Goal: Find contact information: Find contact information

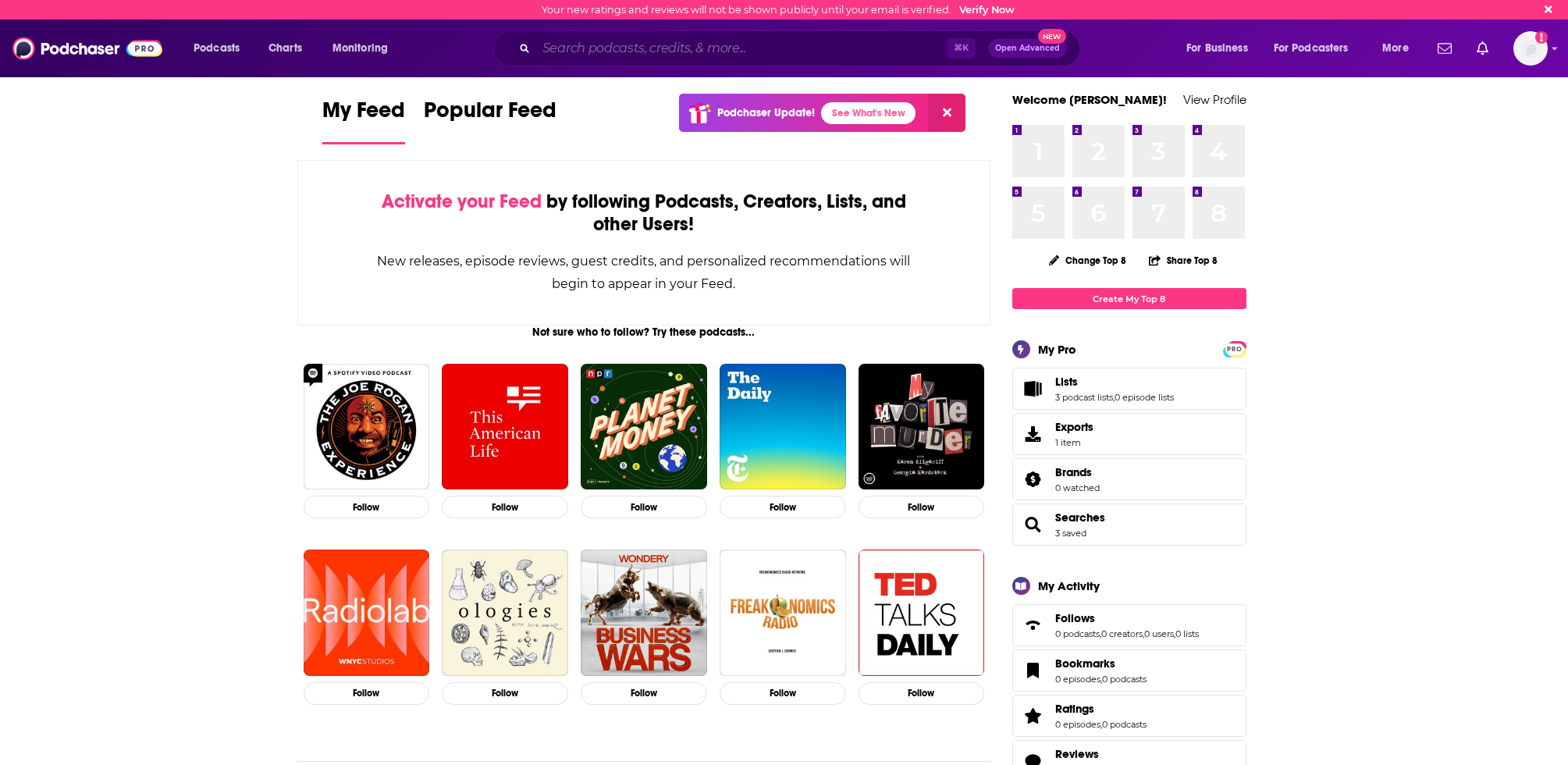
click at [630, 46] on input "Search podcasts, credits, & more..." at bounding box center [741, 48] width 411 height 25
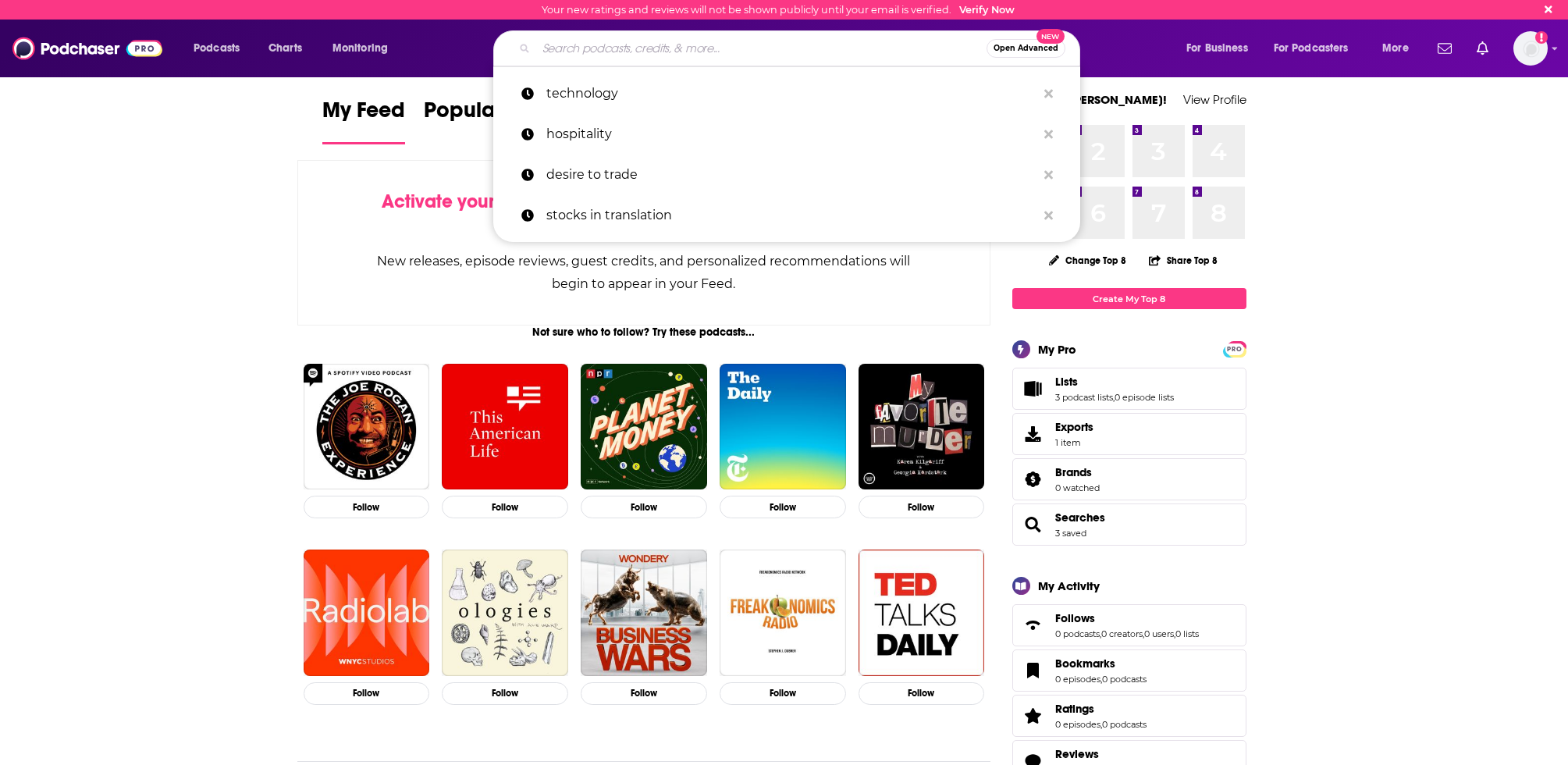
paste input "Style-ish is a weekly podcast by Shameless Media that covers all things fashion…"
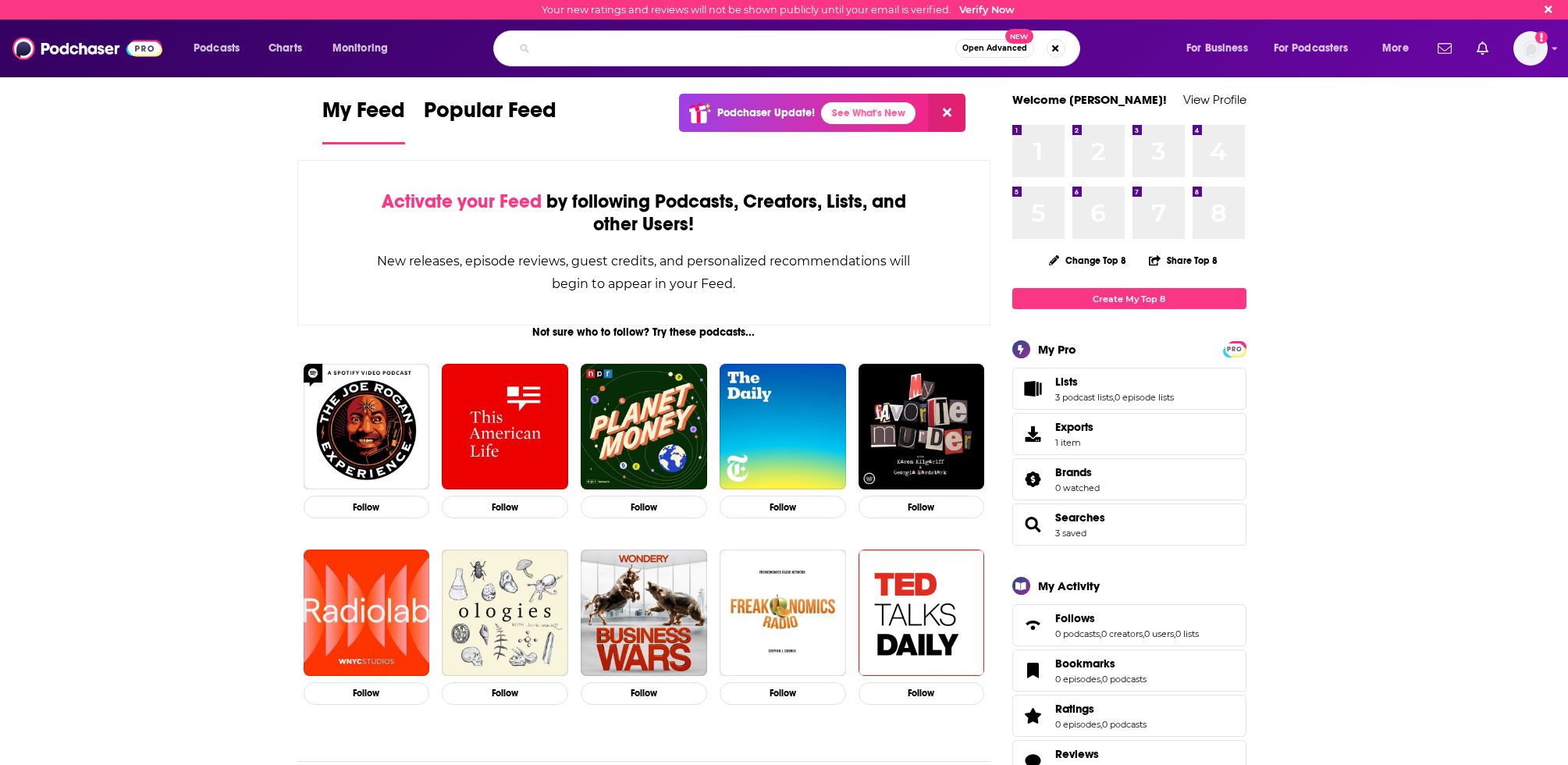
click at [630, 46] on input "Style-ish is a weekly podcast by Shameless Media that covers all things fashion…" at bounding box center [745, 48] width 420 height 25
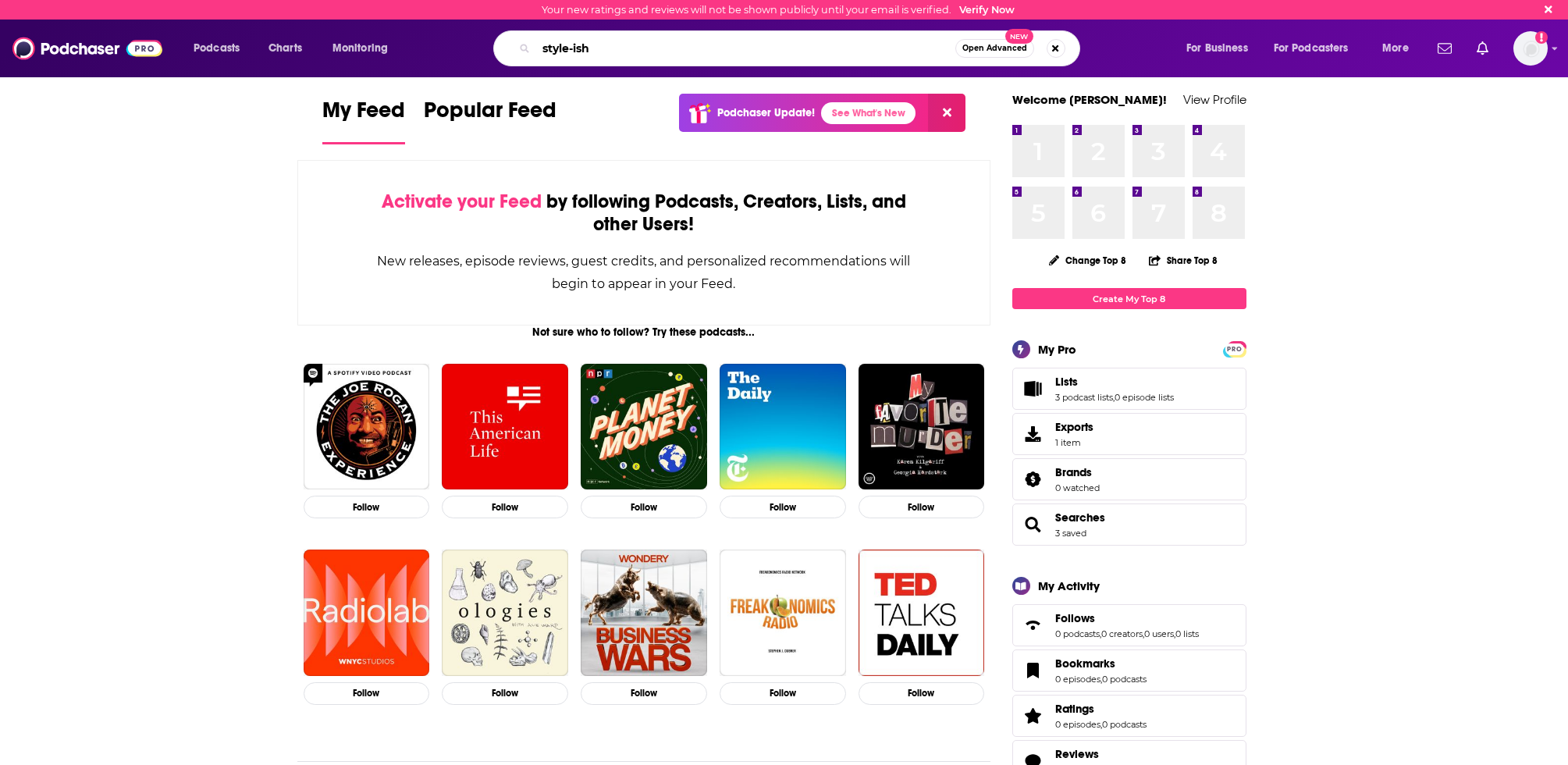
type input "style-ish"
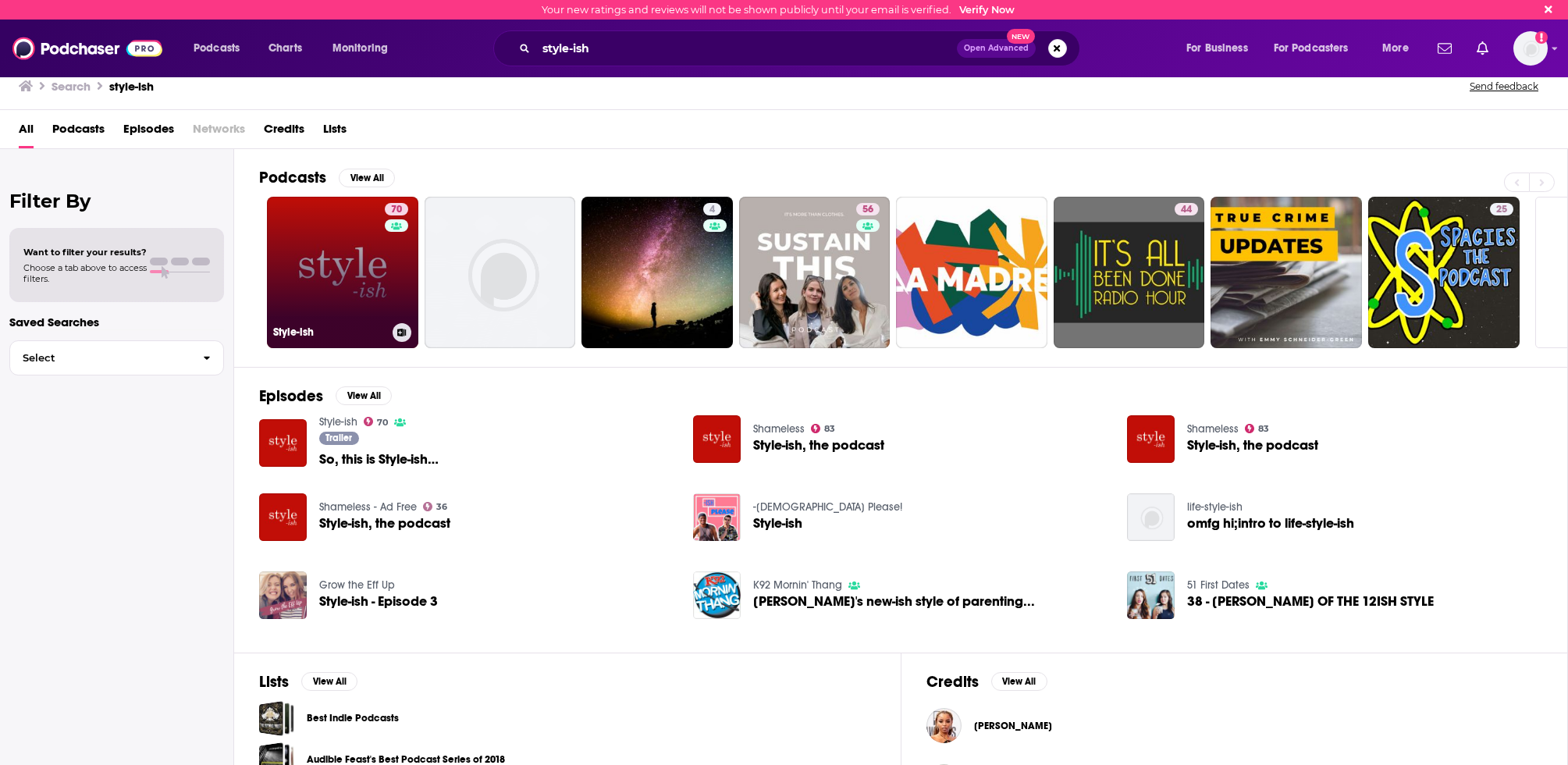
click at [337, 295] on link "70 Style-ish" at bounding box center [343, 273] width 152 height 152
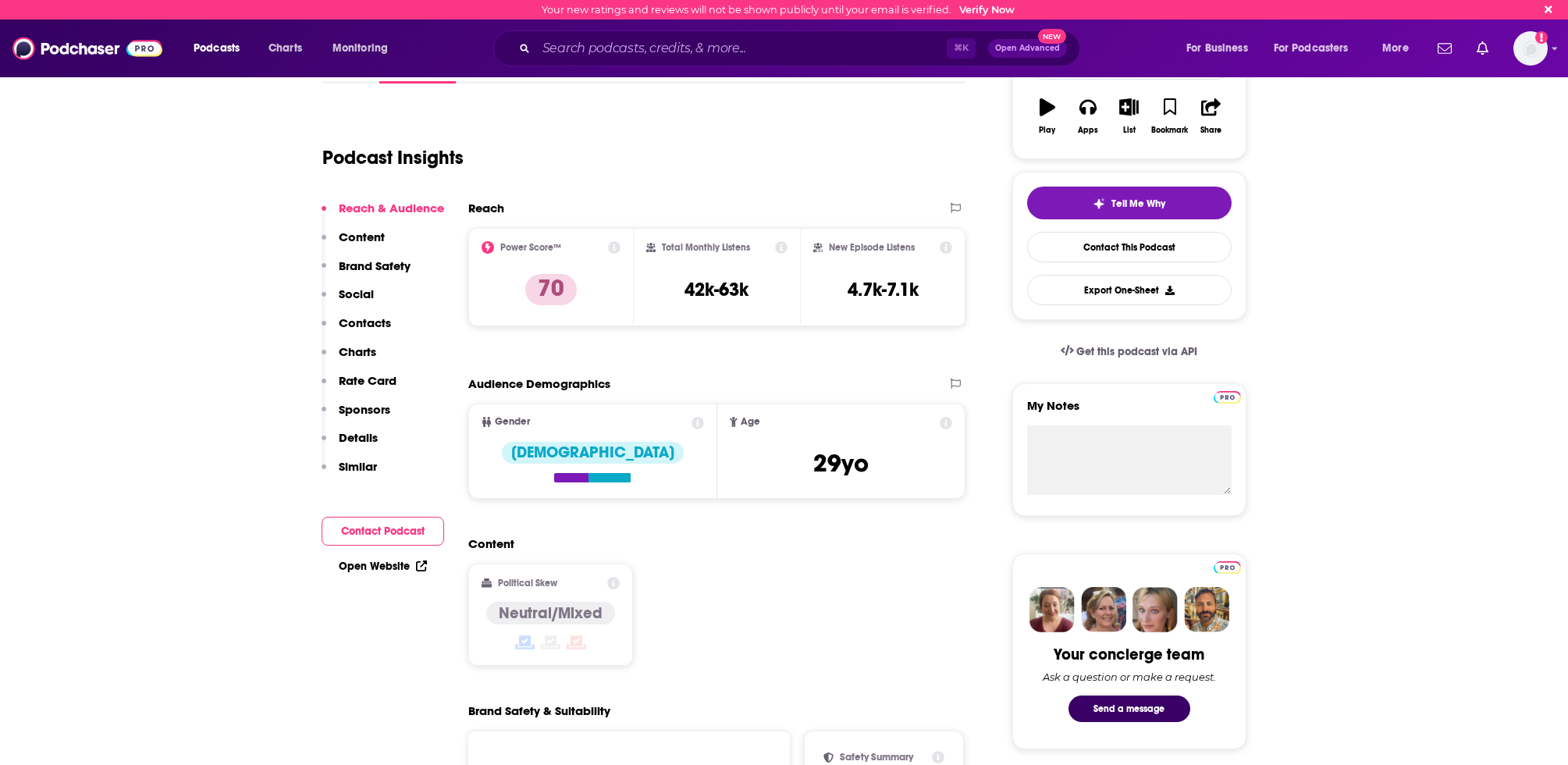
scroll to position [289, 0]
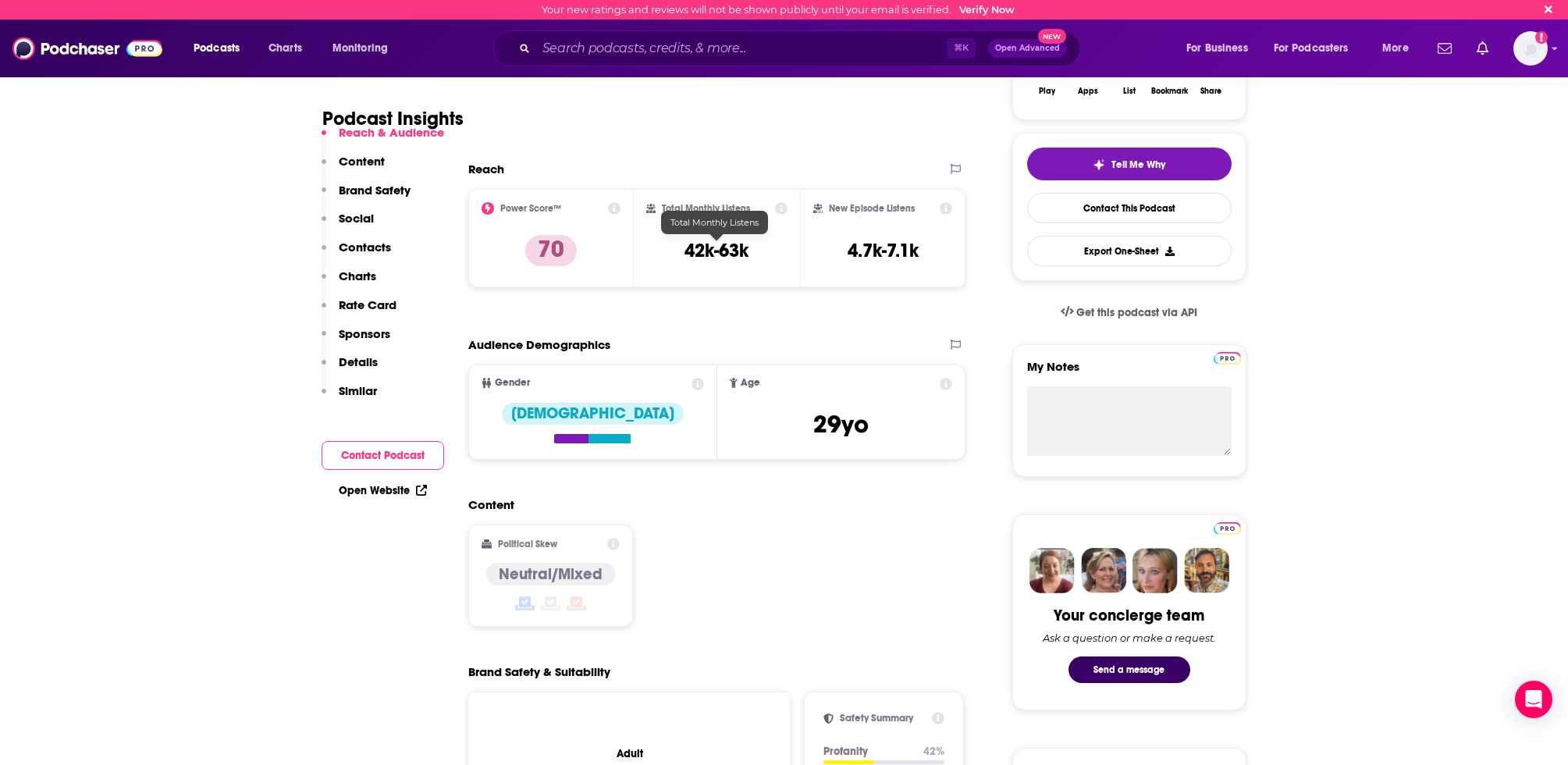
click at [738, 252] on h3 "42k-63k" at bounding box center [716, 251] width 64 height 23
copy div "42k-63k"
click at [788, 132] on div "Podcast Insights" at bounding box center [638, 109] width 631 height 80
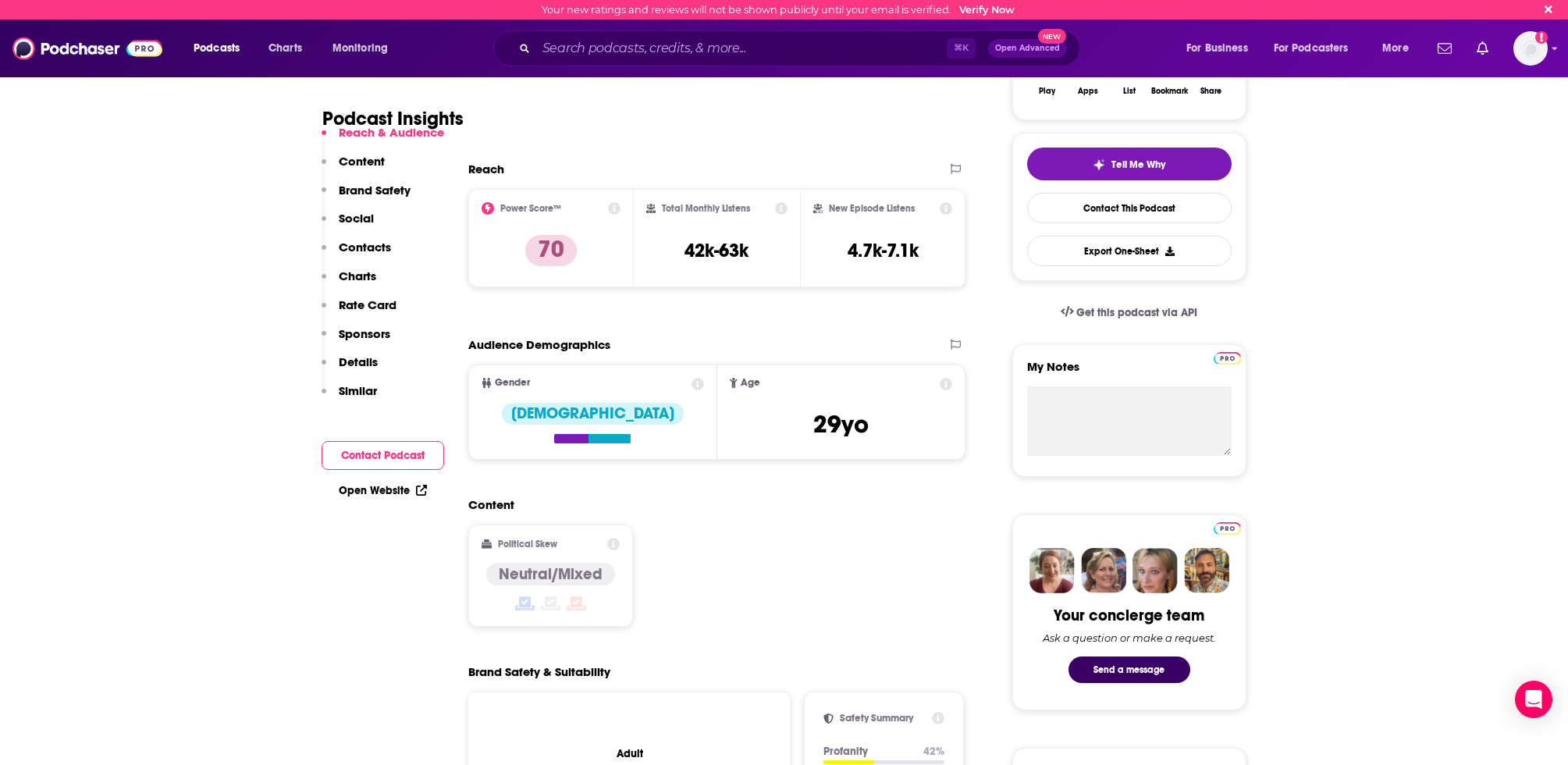
click at [1145, 213] on link "Contact This Podcast" at bounding box center [1130, 208] width 205 height 30
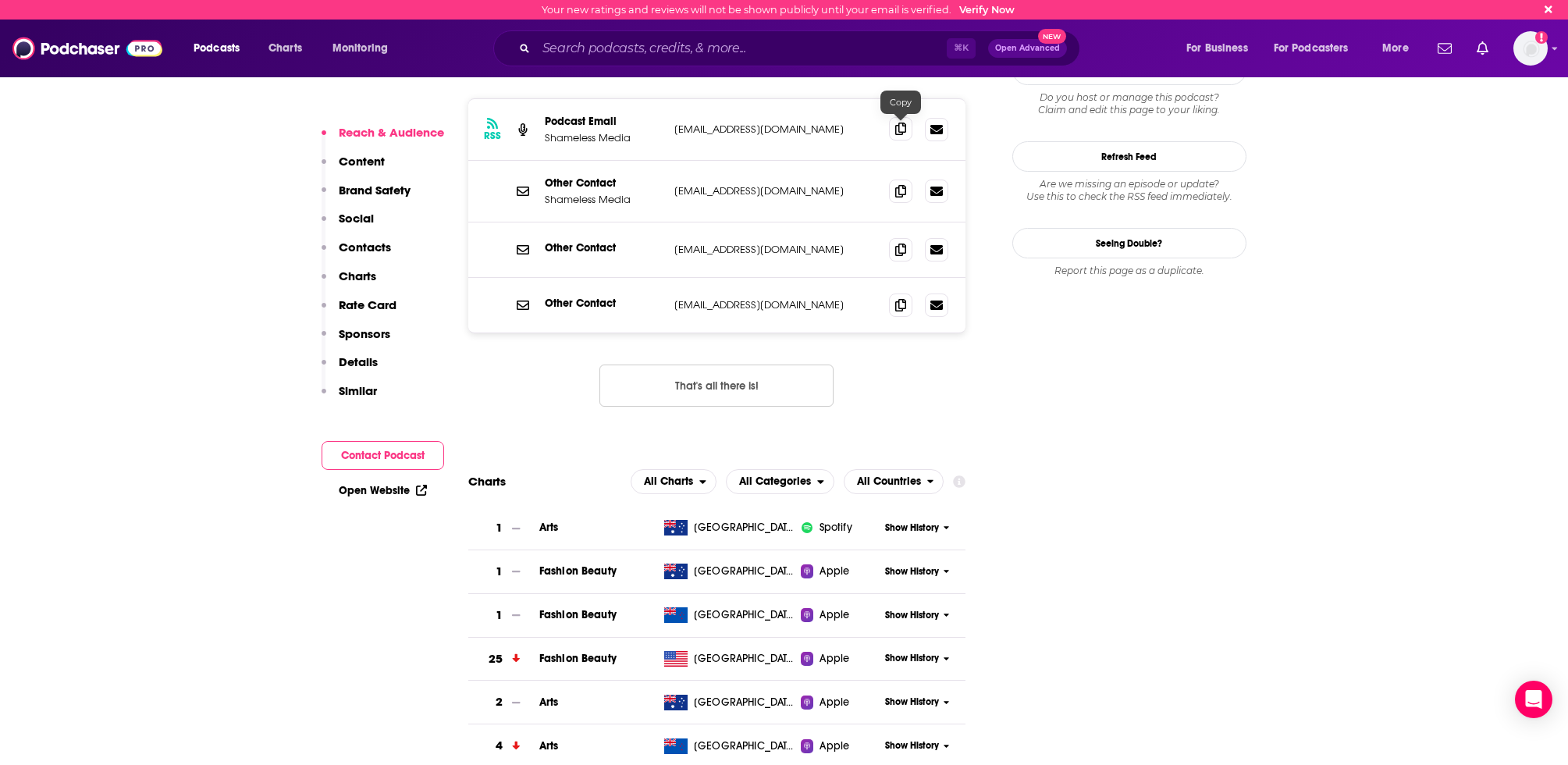
scroll to position [1403, 0]
click at [900, 128] on icon at bounding box center [901, 127] width 11 height 13
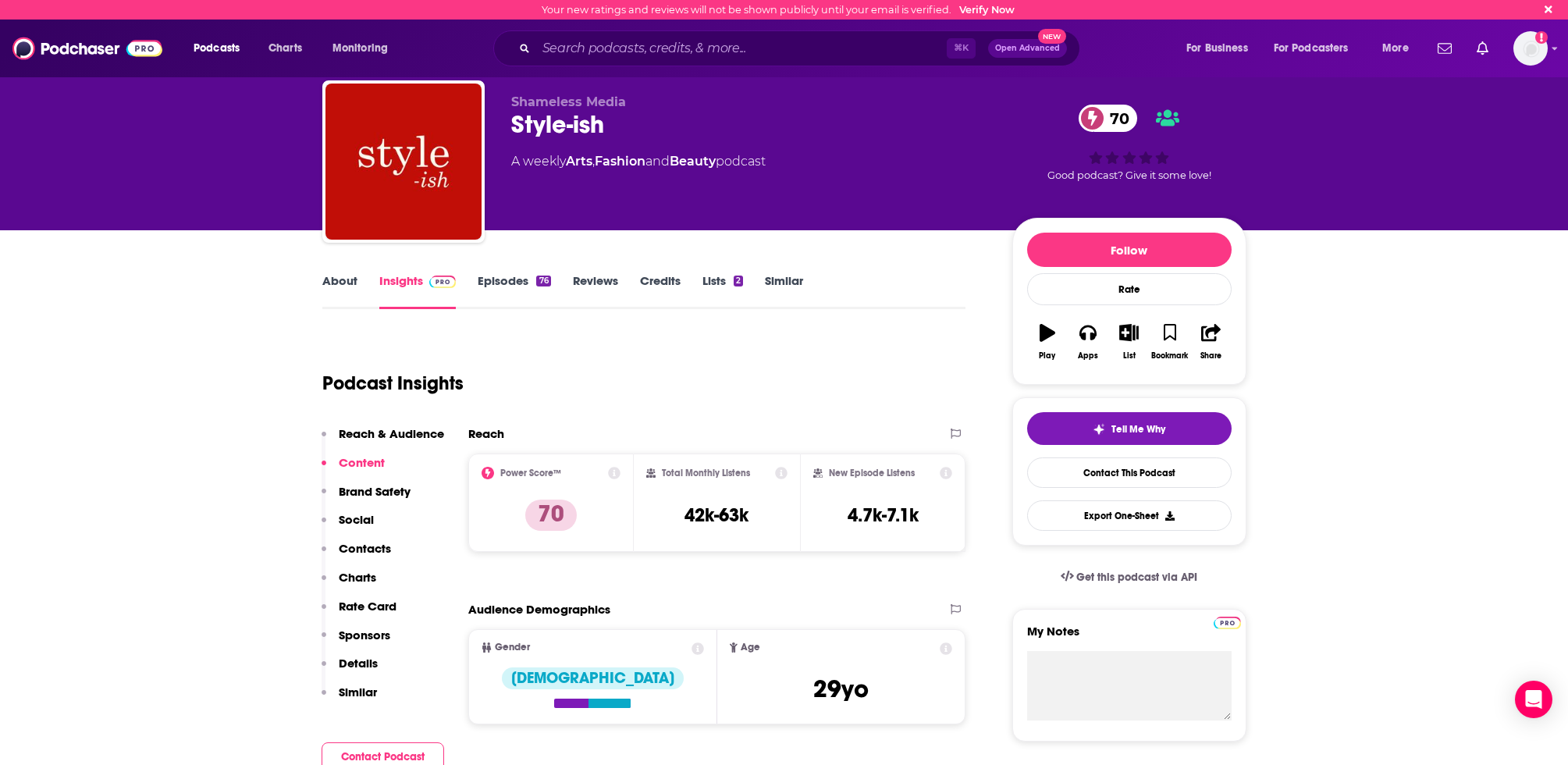
scroll to position [0, 0]
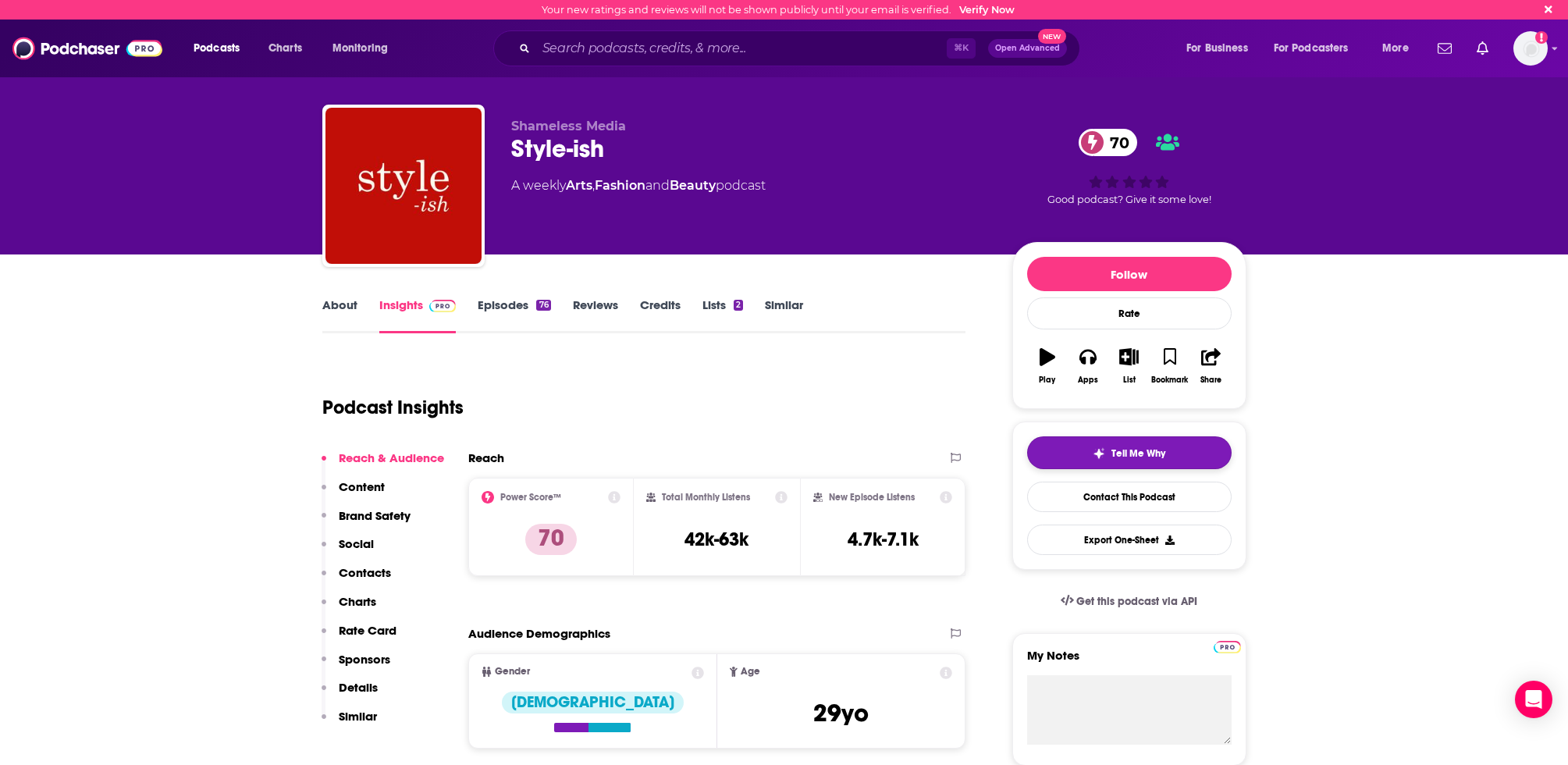
click at [1158, 453] on span "Tell Me Why" at bounding box center [1138, 454] width 54 height 13
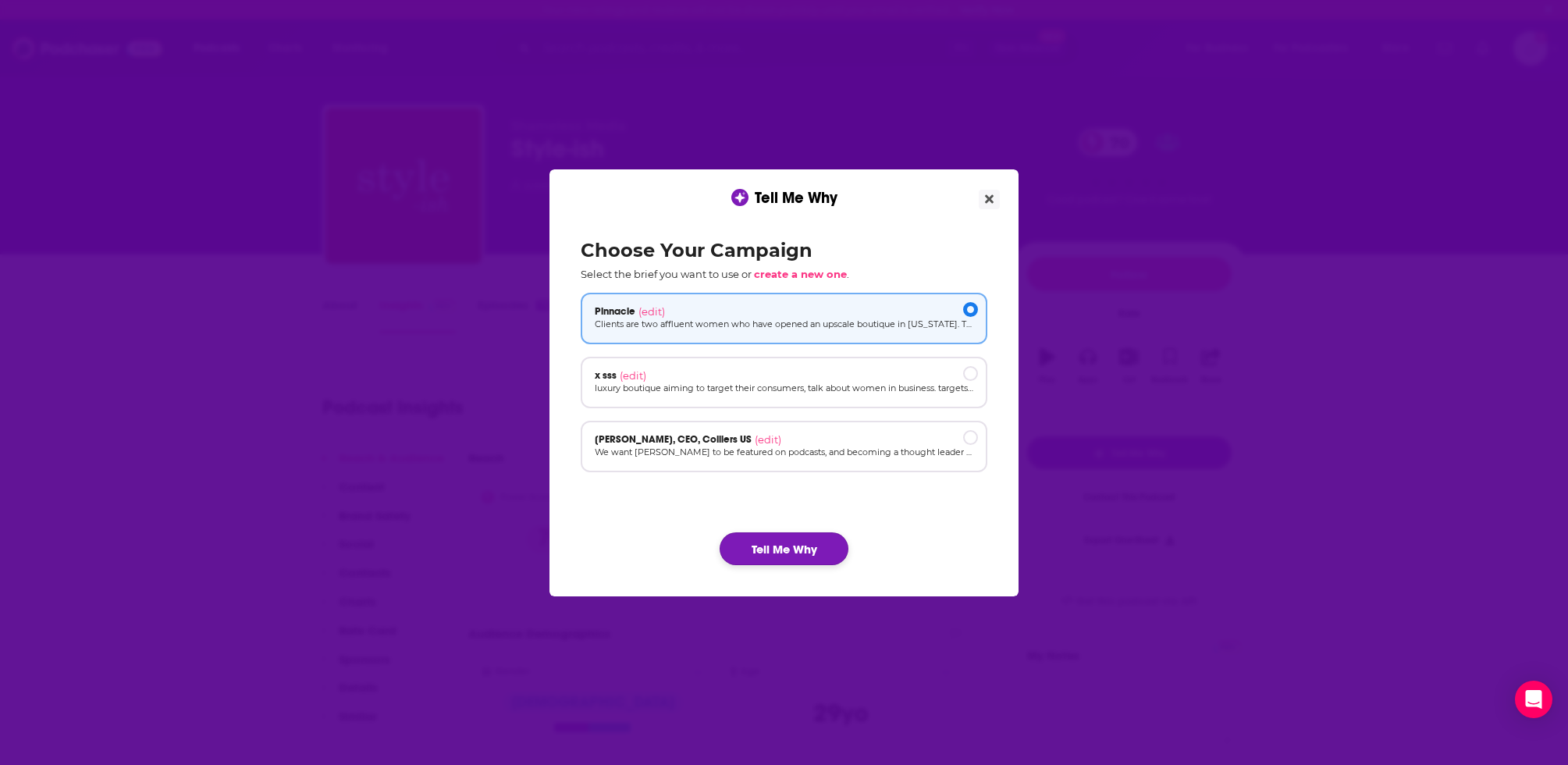
click at [812, 553] on button "Tell Me Why" at bounding box center [784, 549] width 129 height 33
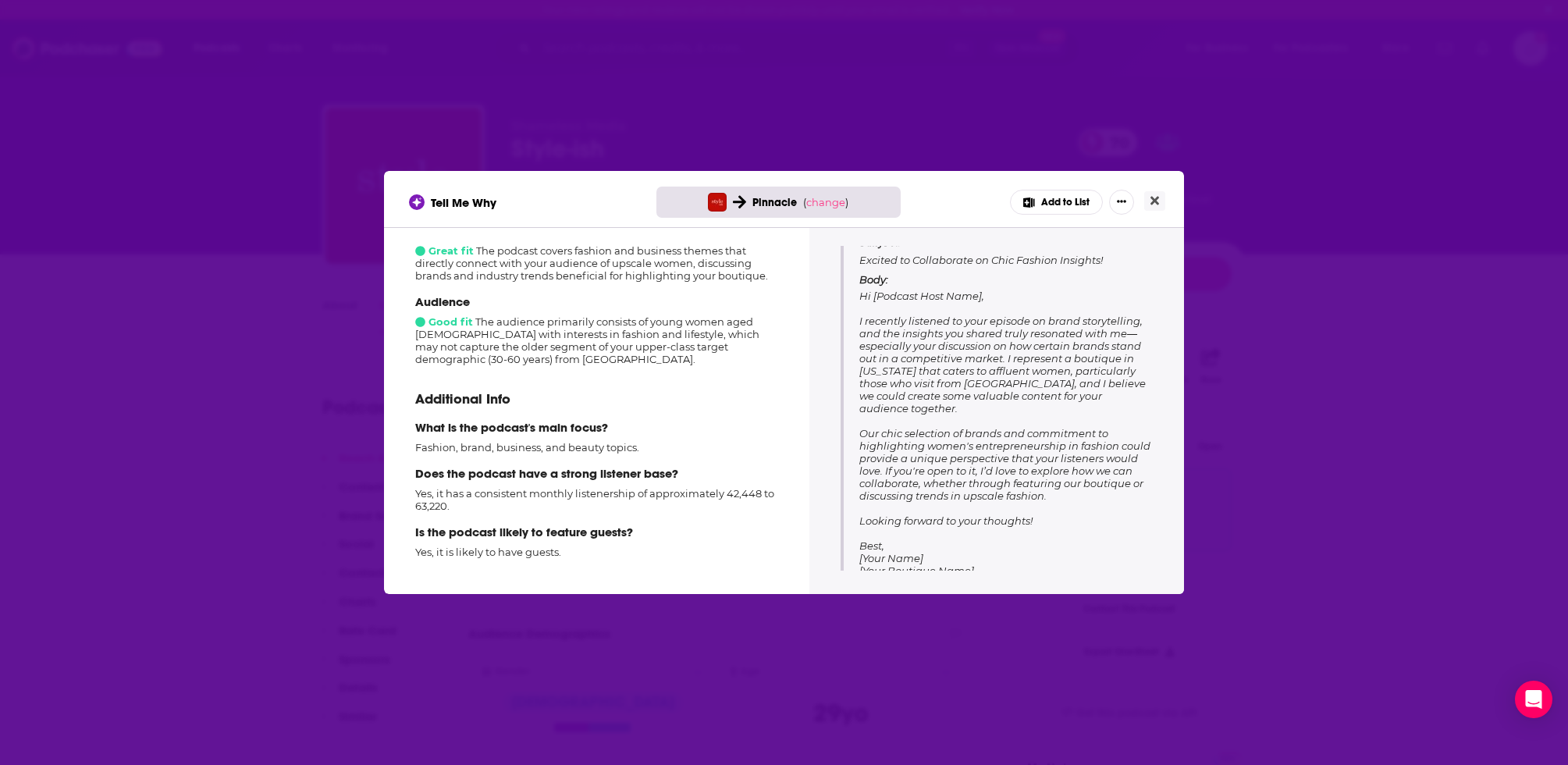
scroll to position [194, 0]
click at [1158, 195] on icon "Close" at bounding box center [1155, 201] width 9 height 13
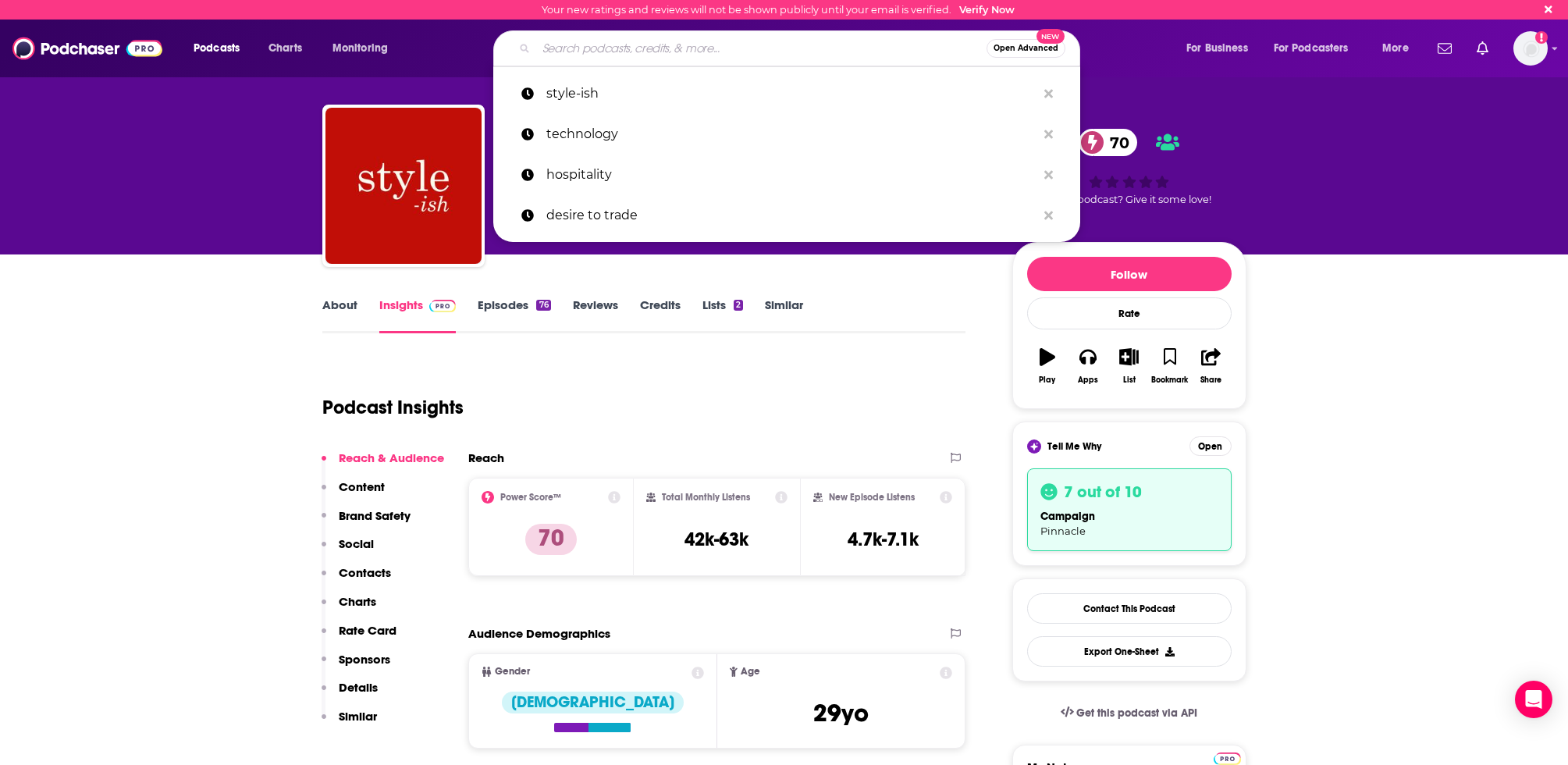
click at [698, 59] on input "Search podcasts, credits, & more..." at bounding box center [761, 48] width 451 height 25
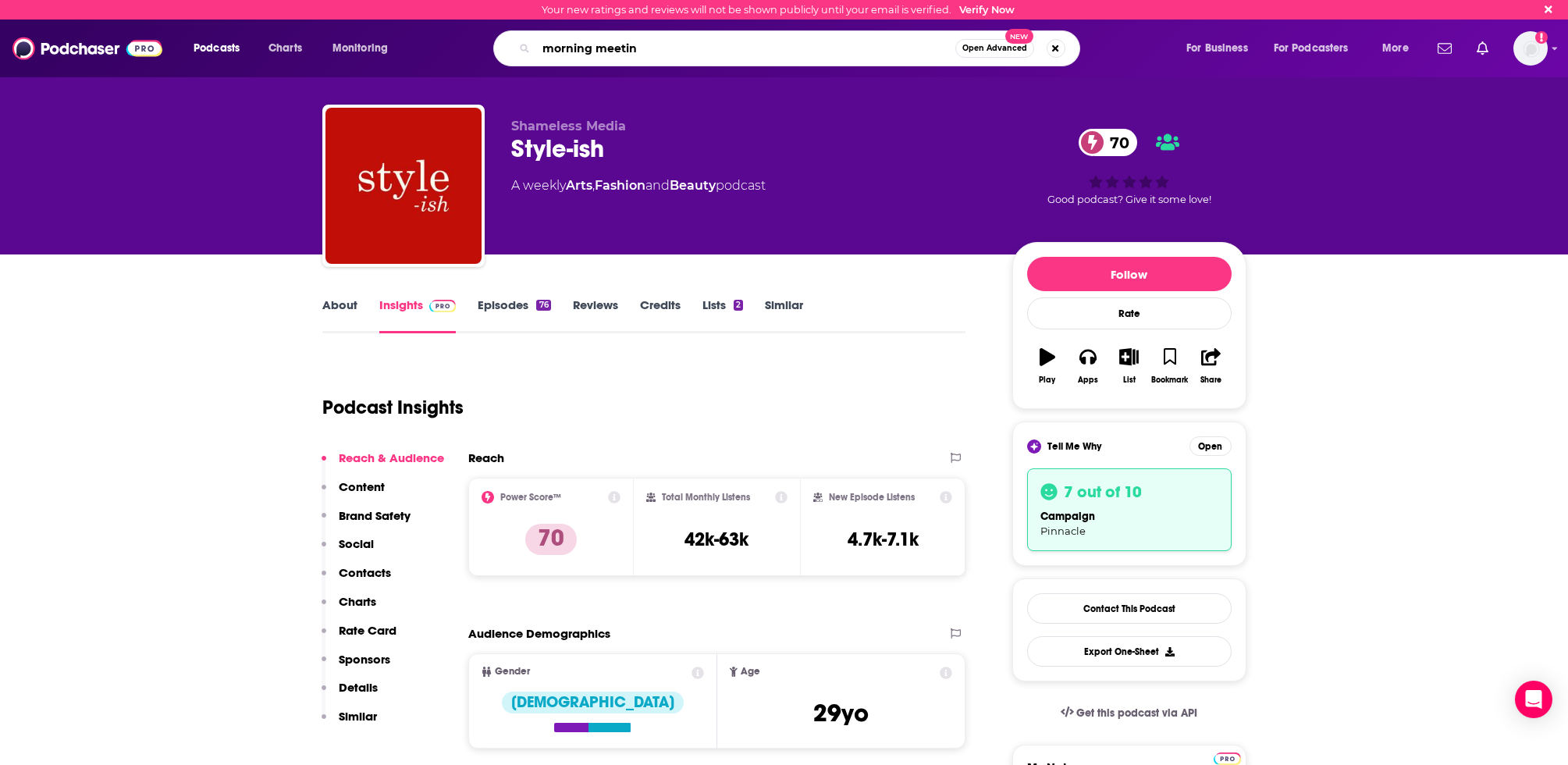
type input "morning meeting"
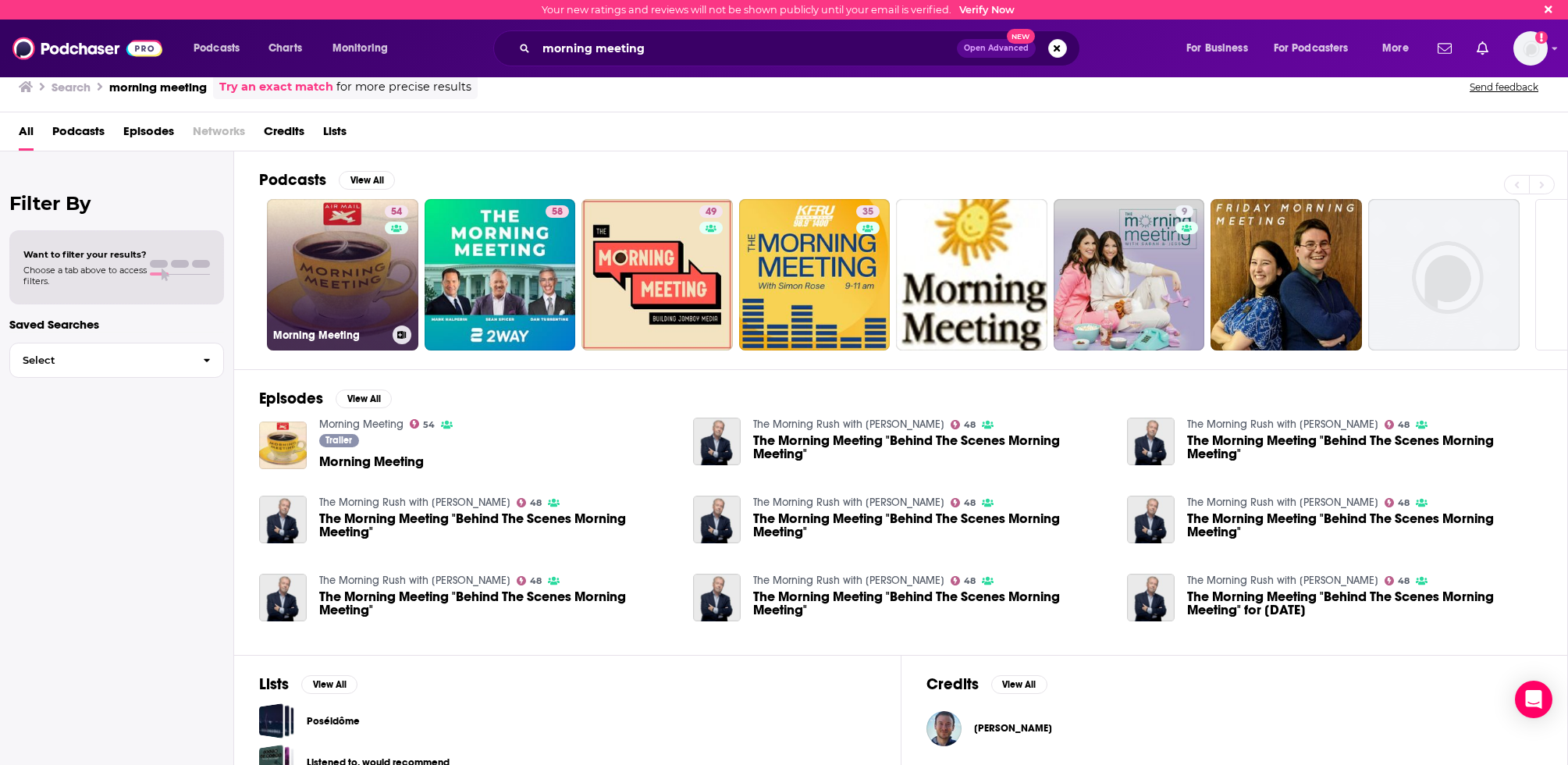
click at [323, 274] on link "54 Morning Meeting" at bounding box center [343, 275] width 152 height 152
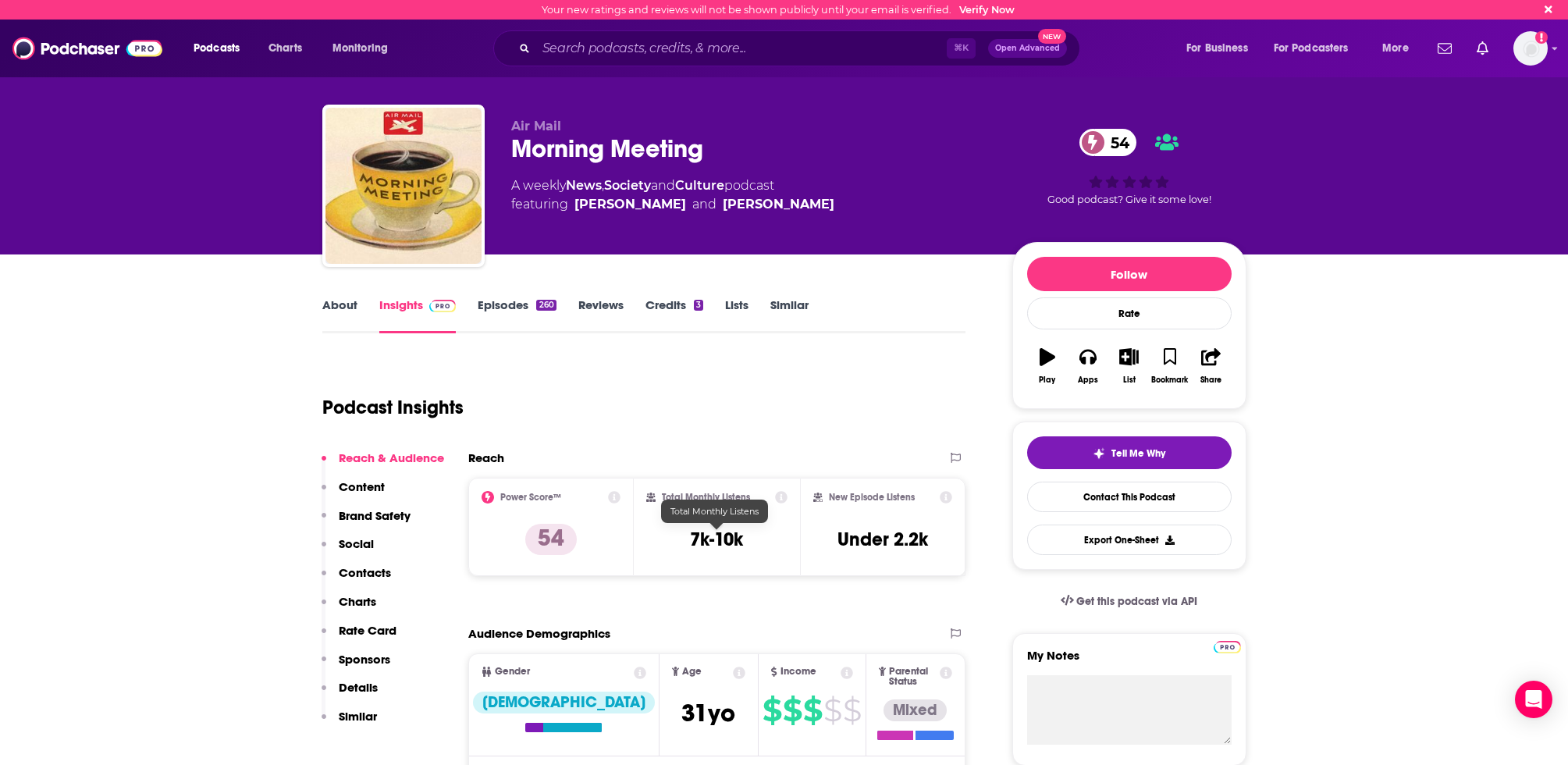
click at [705, 533] on h3 "7k-10k" at bounding box center [716, 539] width 53 height 23
copy div "7k-10k"
click at [877, 406] on div "Podcast Insights" at bounding box center [638, 399] width 631 height 80
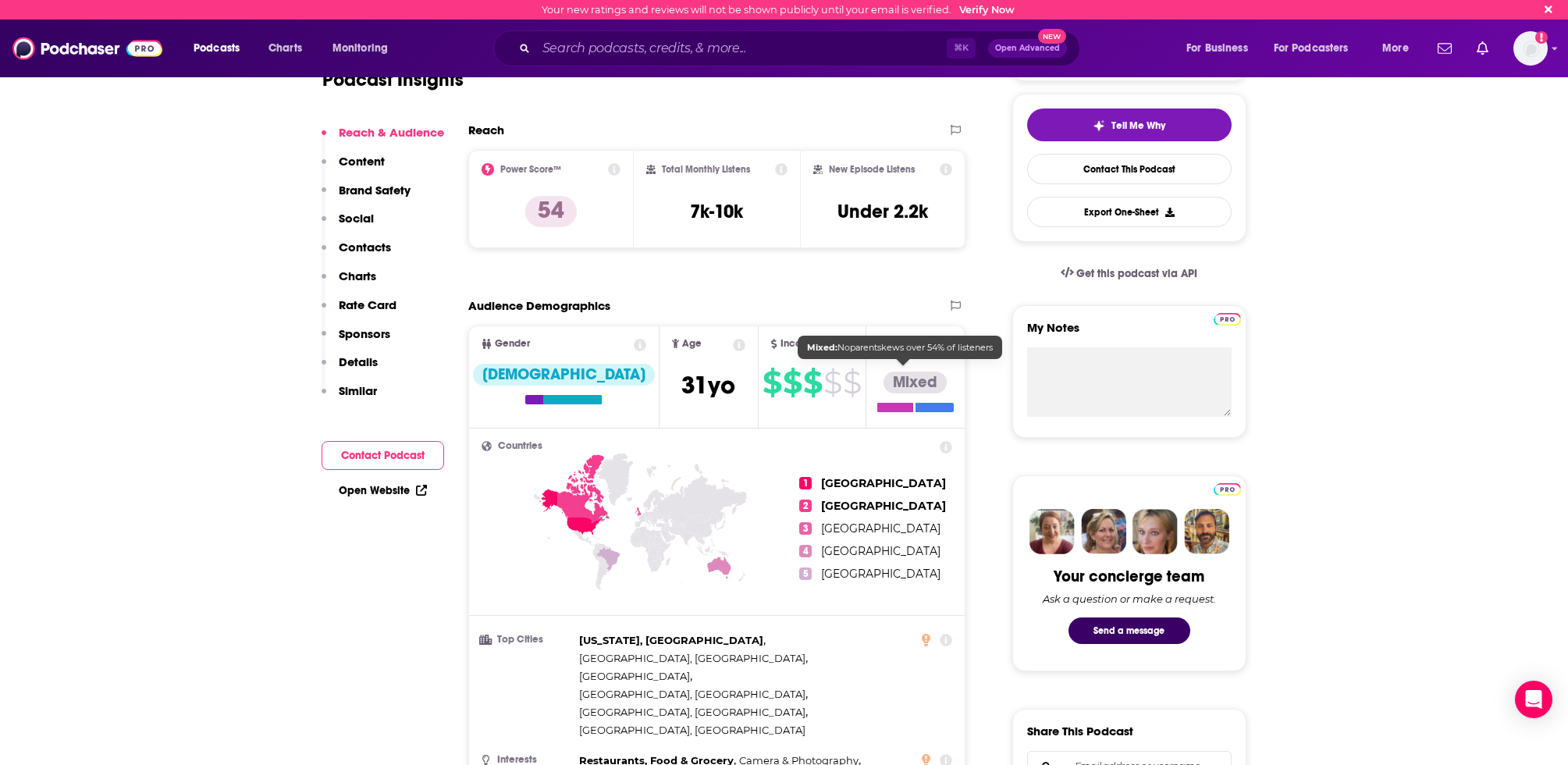
scroll to position [333, 0]
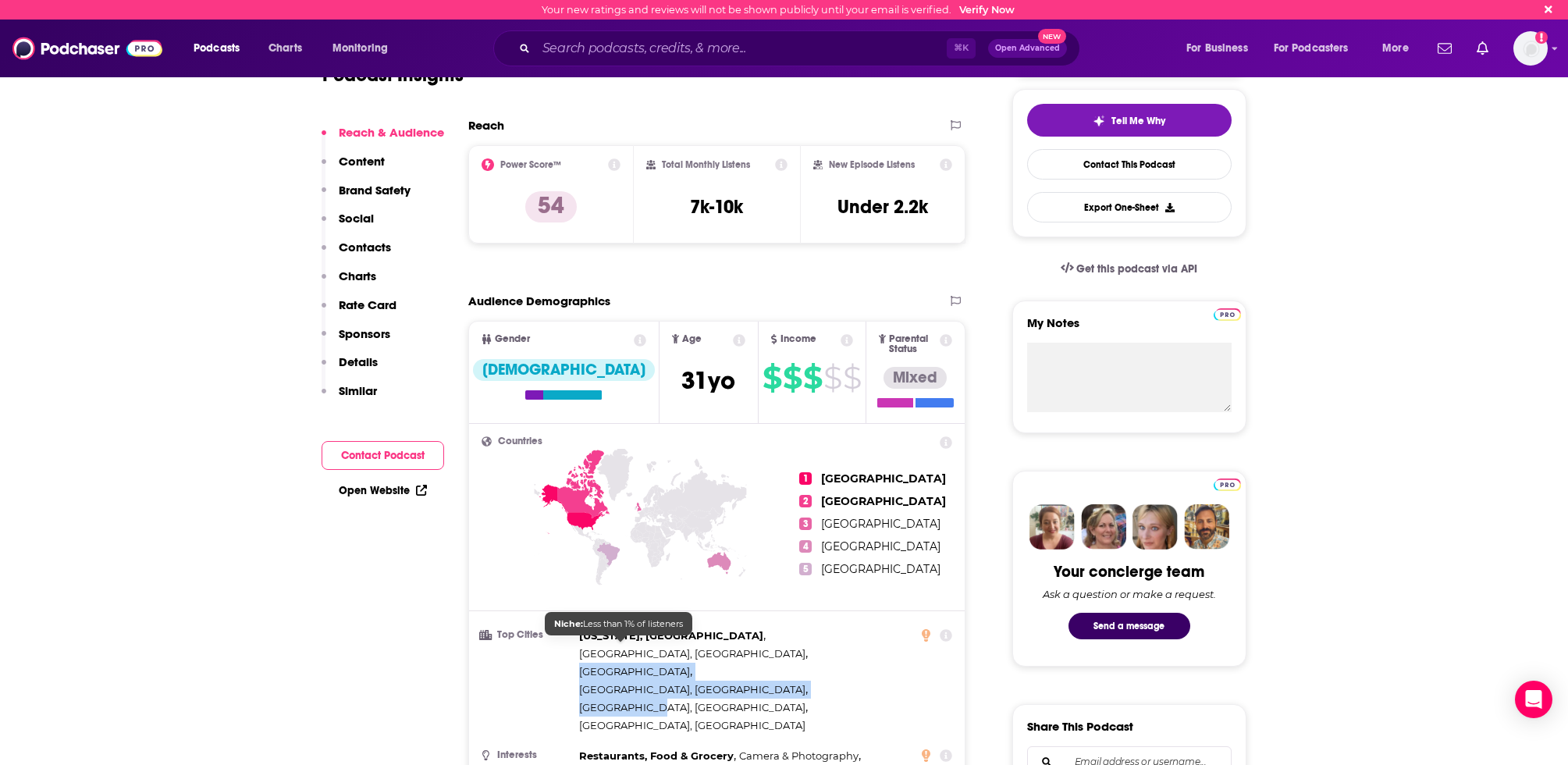
drag, startPoint x: 734, startPoint y: 649, endPoint x: 645, endPoint y: 647, distance: 89.0
click at [645, 647] on div "[US_STATE], [GEOGRAPHIC_DATA] , [GEOGRAPHIC_DATA], [GEOGRAPHIC_DATA] , [GEOGRAP…" at bounding box center [745, 681] width 334 height 108
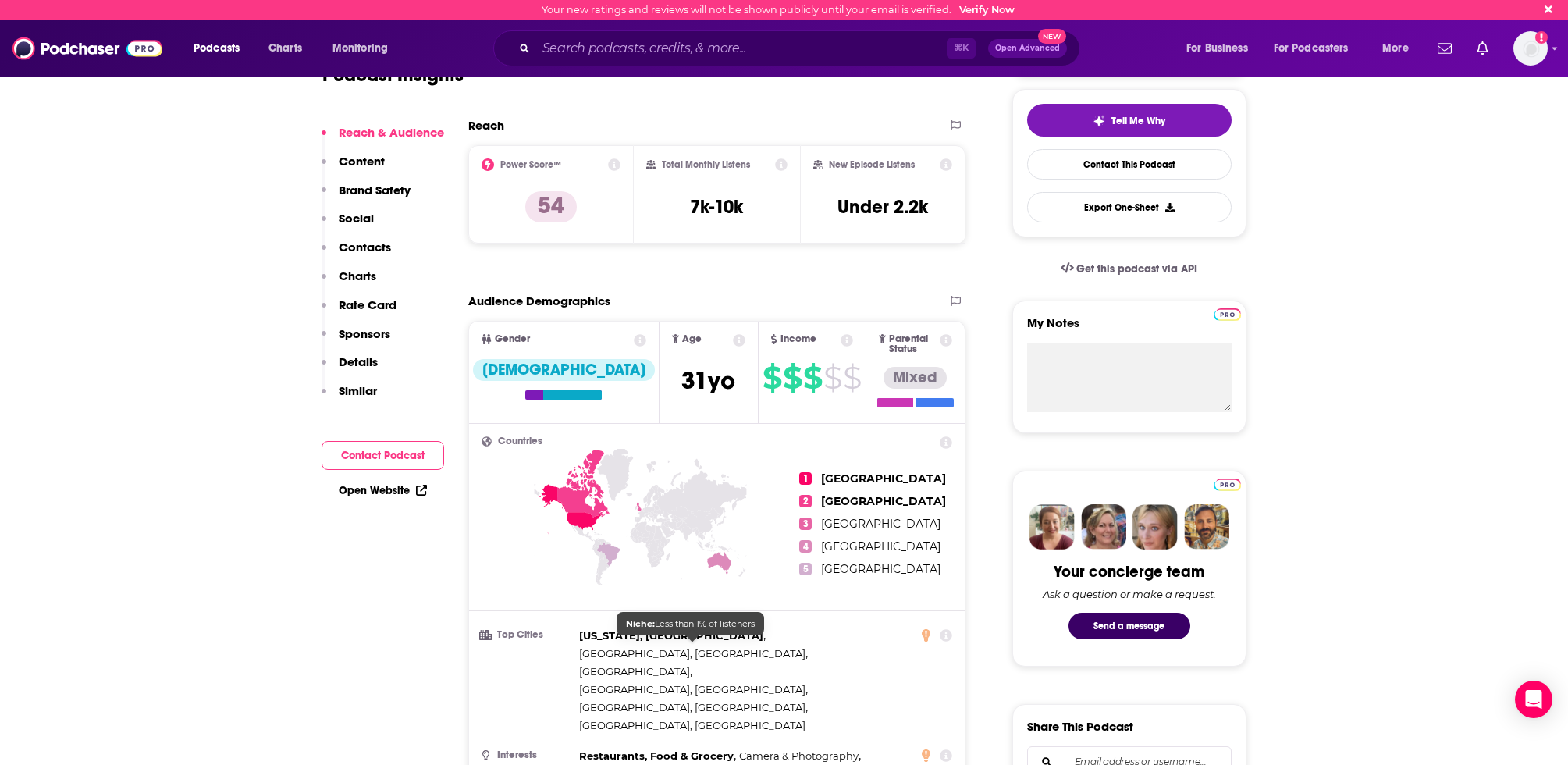
click at [725, 646] on div "[US_STATE], [GEOGRAPHIC_DATA] , [GEOGRAPHIC_DATA], [GEOGRAPHIC_DATA] , [GEOGRAP…" at bounding box center [745, 681] width 334 height 108
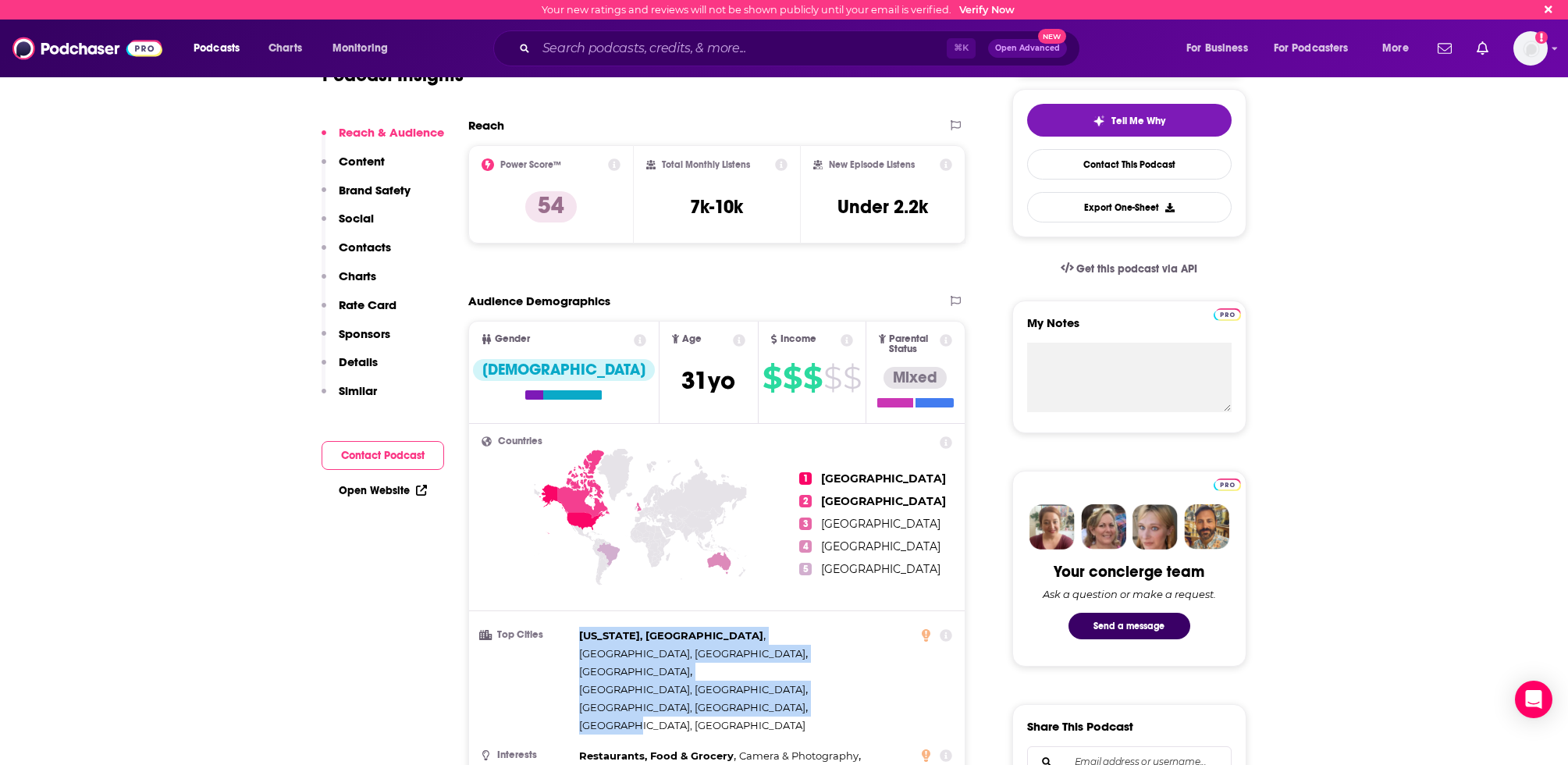
drag, startPoint x: 718, startPoint y: 647, endPoint x: 580, endPoint y: 629, distance: 139.2
click at [580, 629] on div "[US_STATE], [GEOGRAPHIC_DATA] , [GEOGRAPHIC_DATA], [GEOGRAPHIC_DATA] , [GEOGRAP…" at bounding box center [745, 681] width 334 height 108
copy div "[US_STATE], [GEOGRAPHIC_DATA] , [GEOGRAPHIC_DATA], [GEOGRAPHIC_DATA] , [GEOGRAP…"
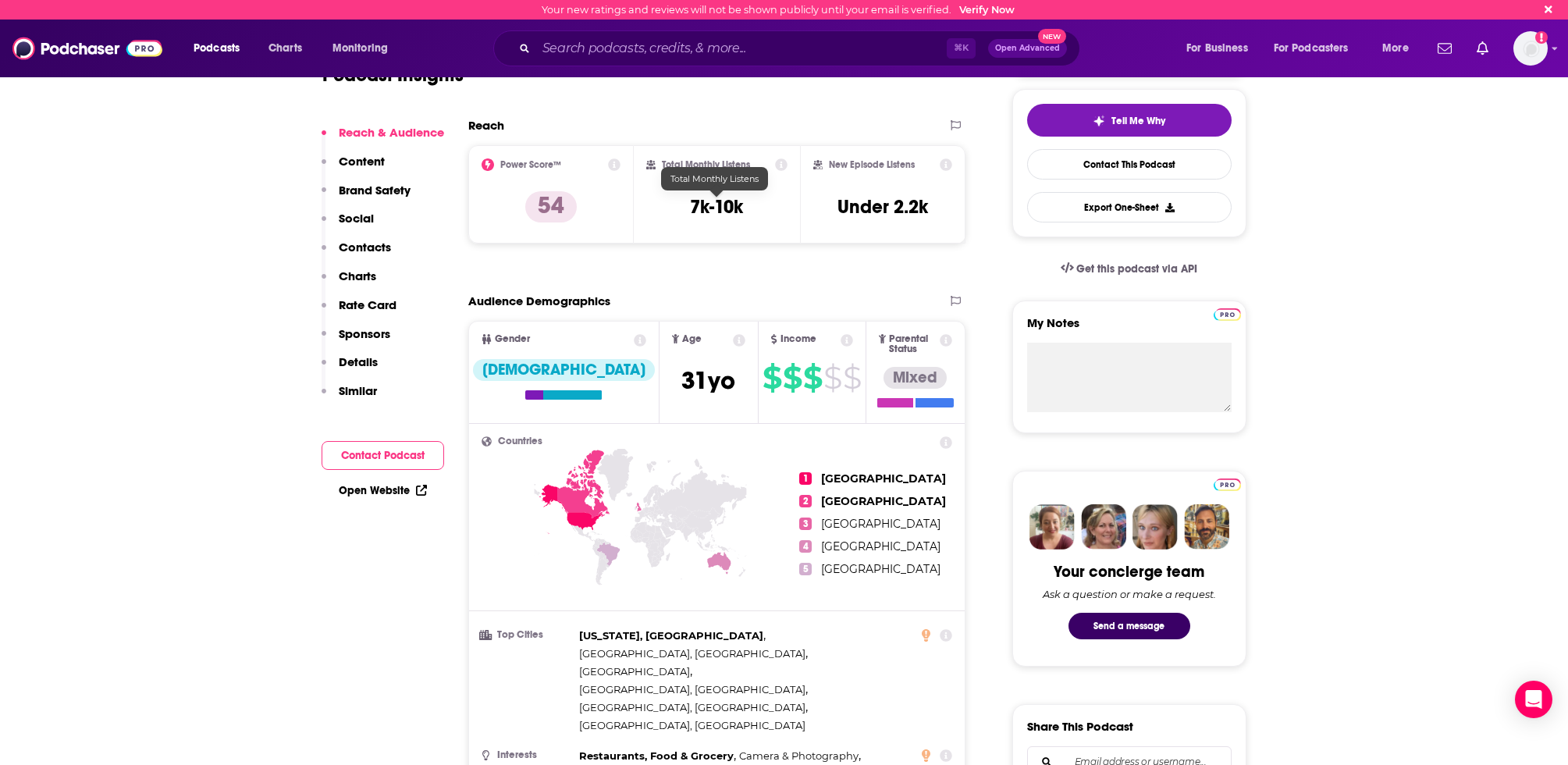
click at [733, 201] on h3 "7k-10k" at bounding box center [716, 207] width 53 height 23
copy div "7k-10k"
click at [1087, 169] on link "Contact This Podcast" at bounding box center [1130, 164] width 205 height 30
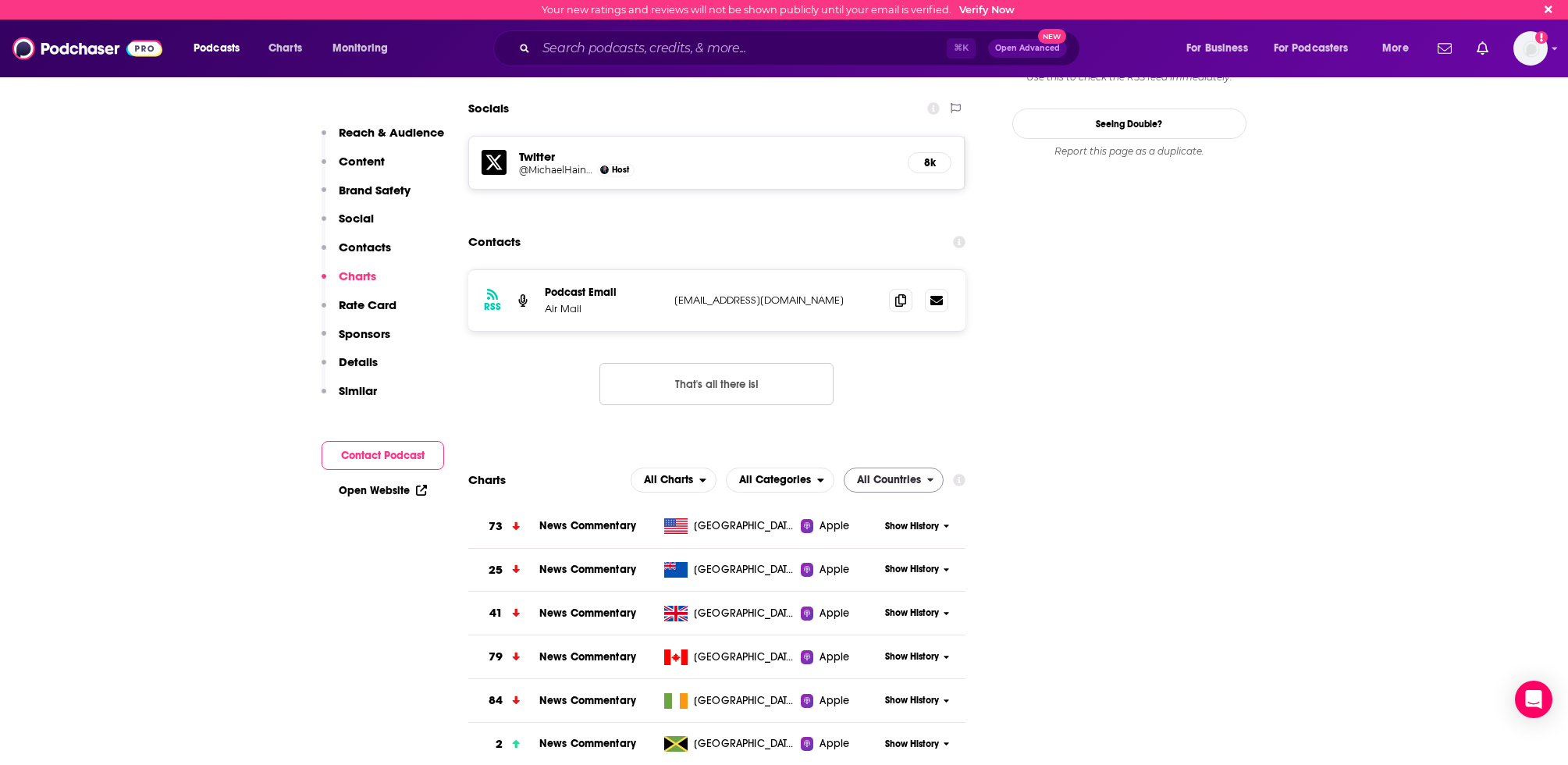
scroll to position [1489, 0]
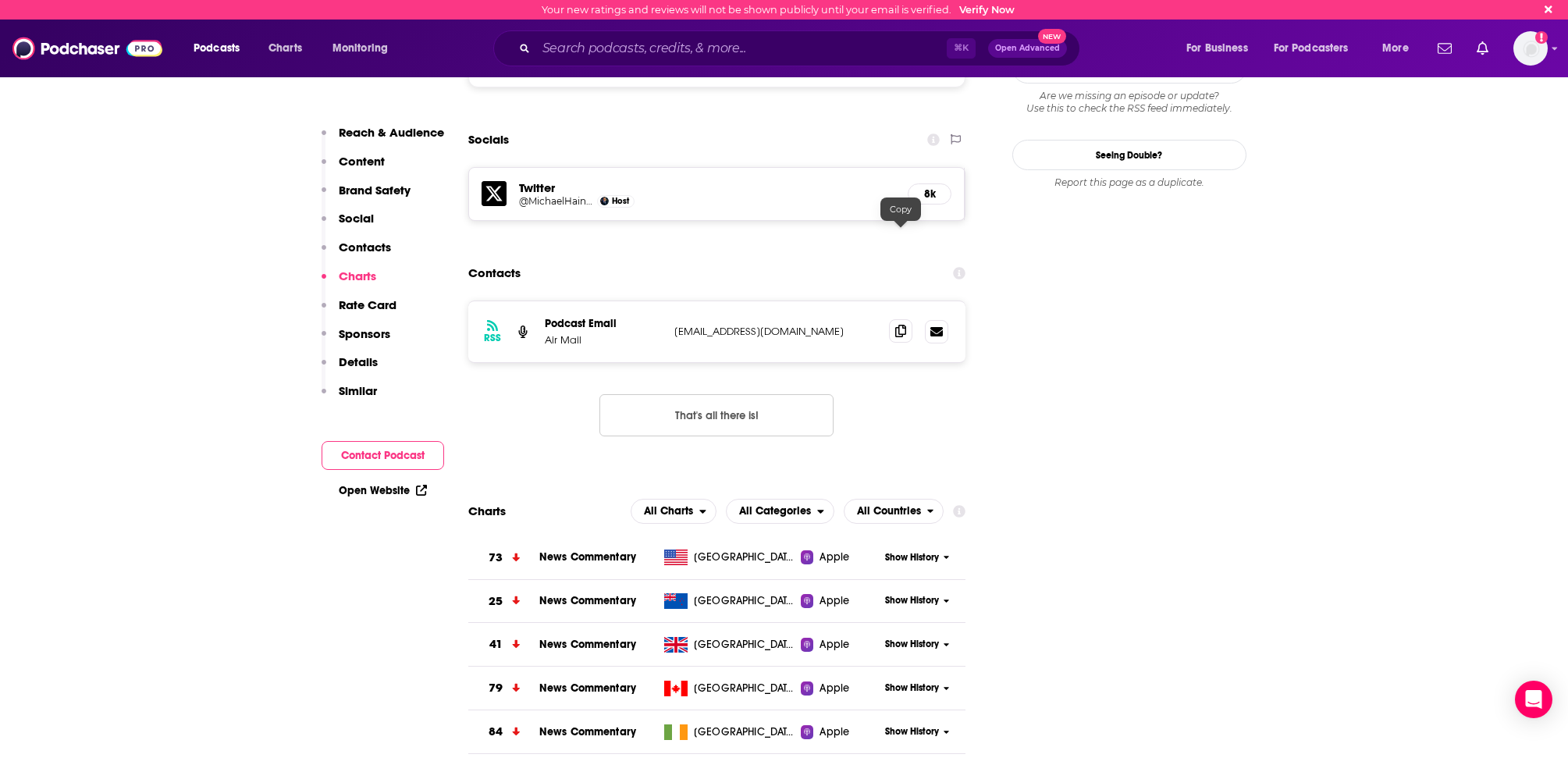
click at [898, 325] on icon at bounding box center [901, 331] width 11 height 13
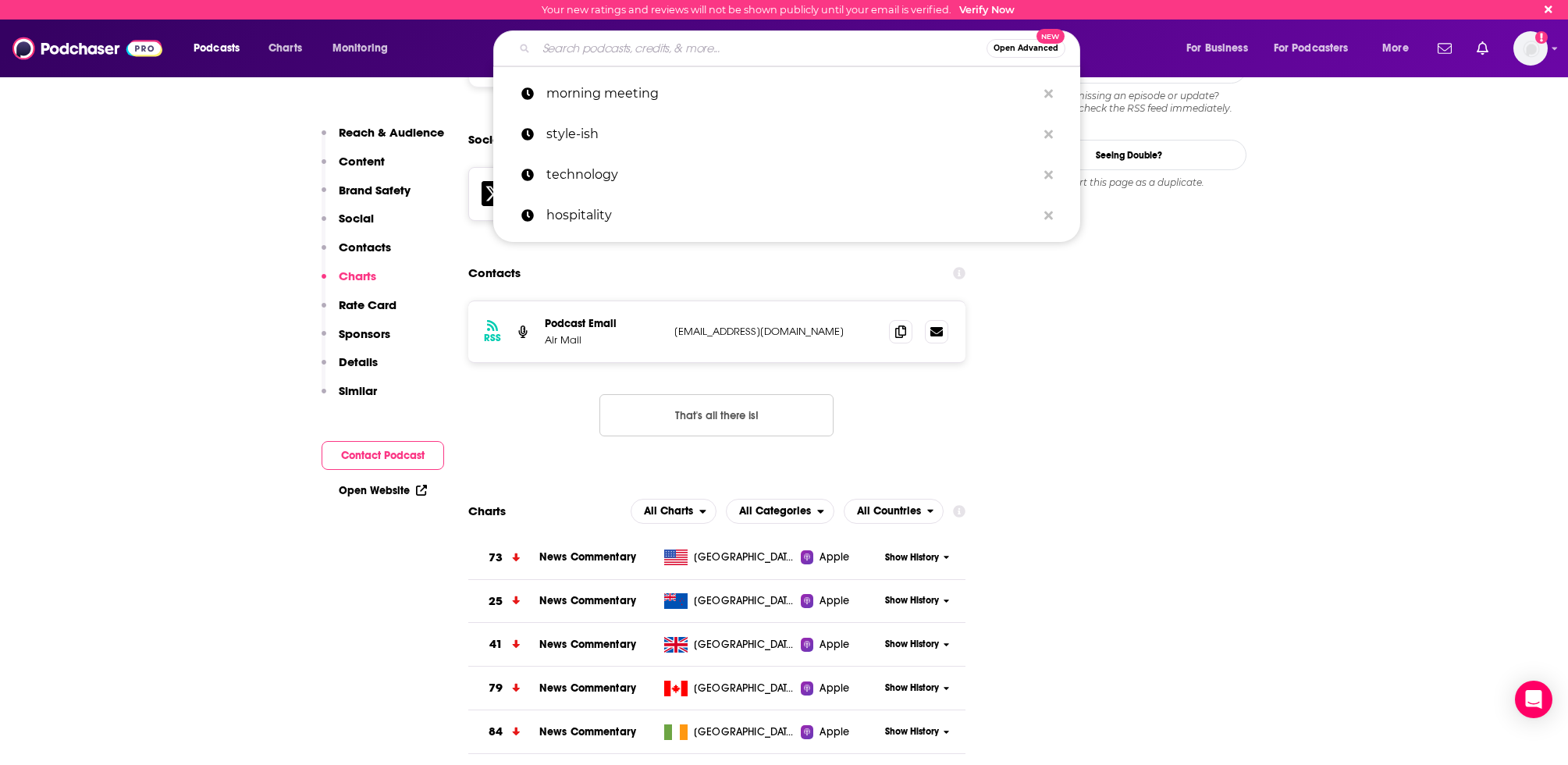
click at [903, 48] on input "Search podcasts, credits, & more..." at bounding box center [761, 48] width 451 height 25
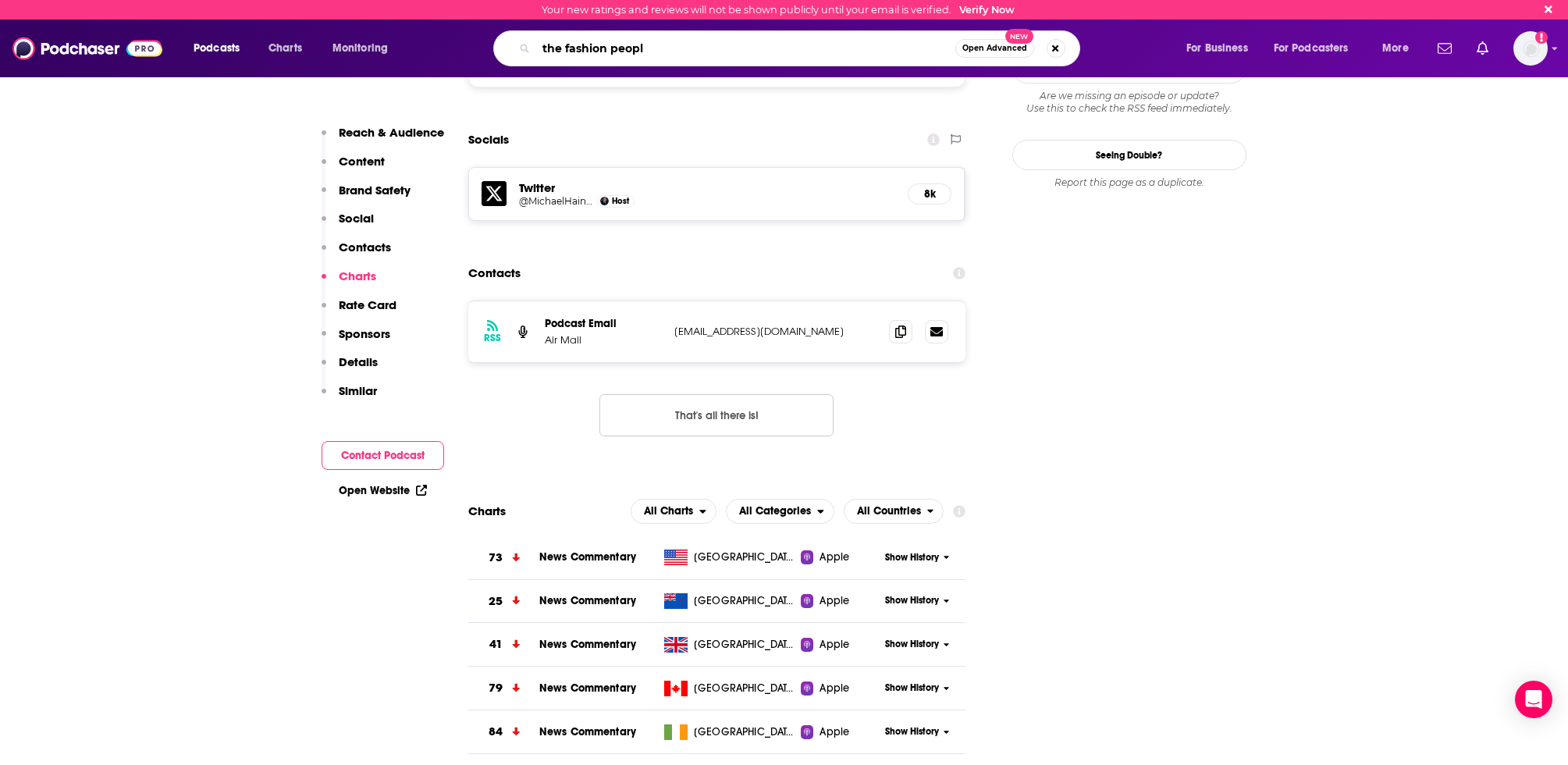
type input "the fashion people"
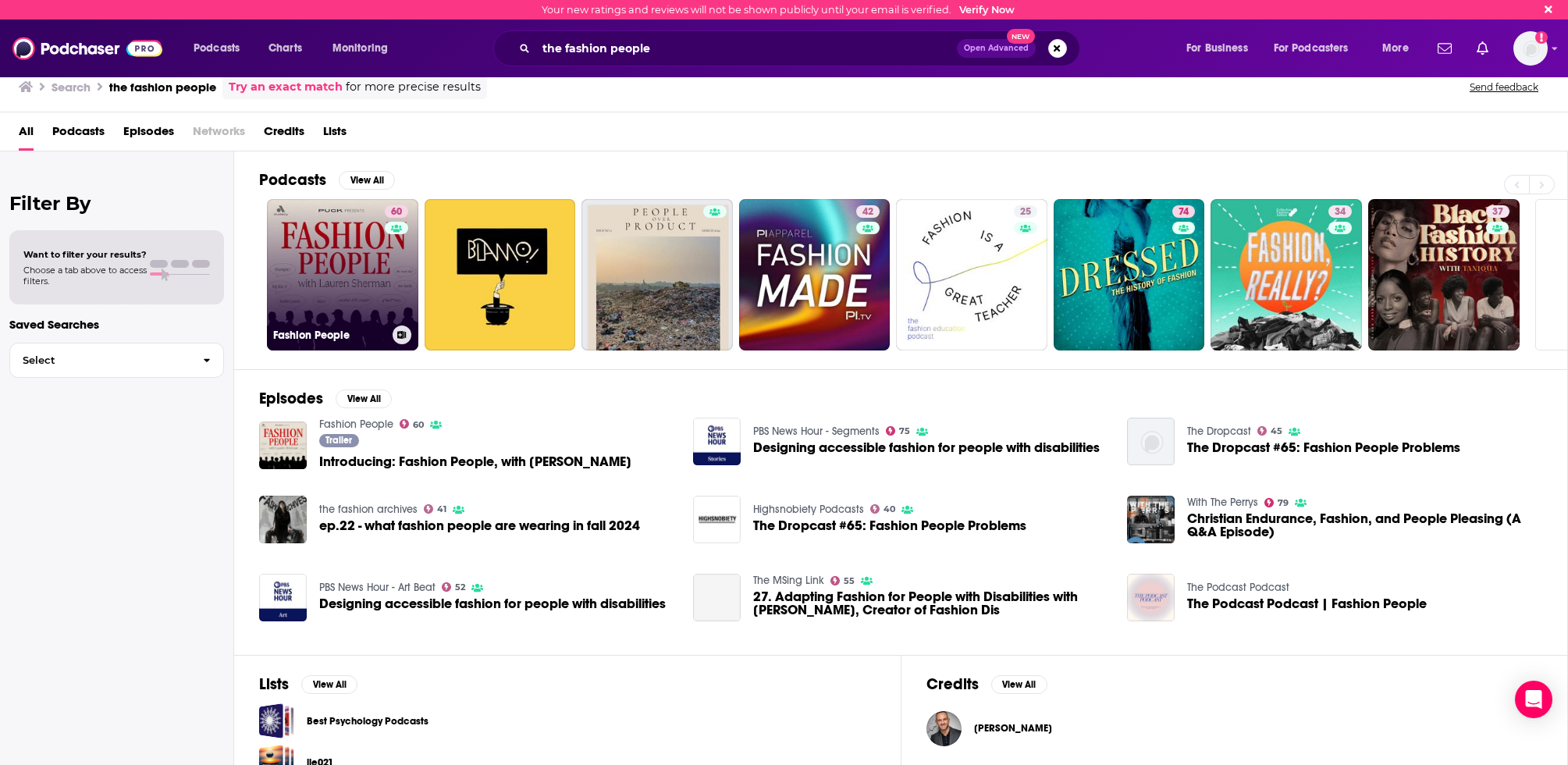
click at [330, 296] on link "60 Fashion People" at bounding box center [343, 275] width 152 height 152
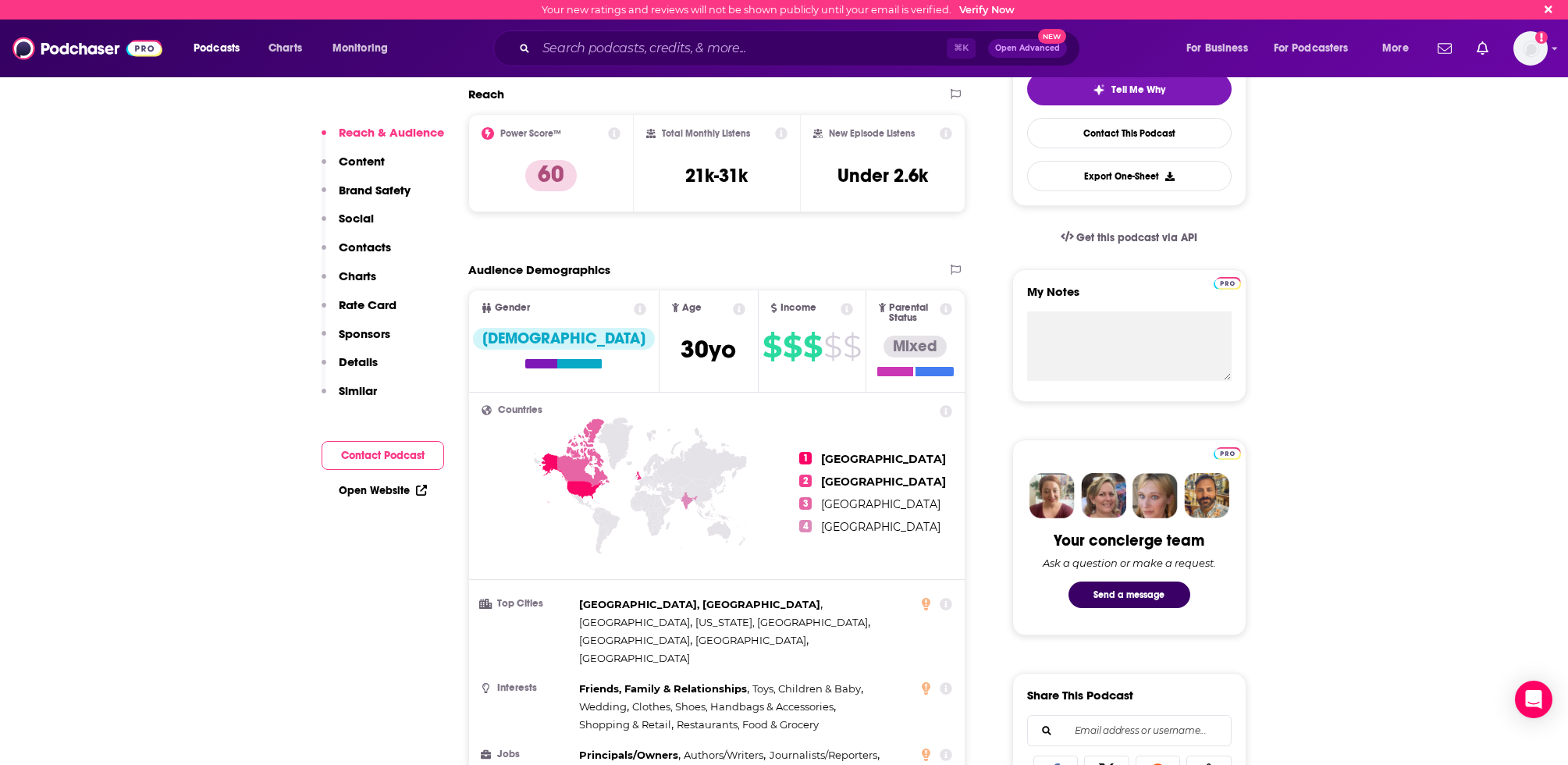
scroll to position [369, 0]
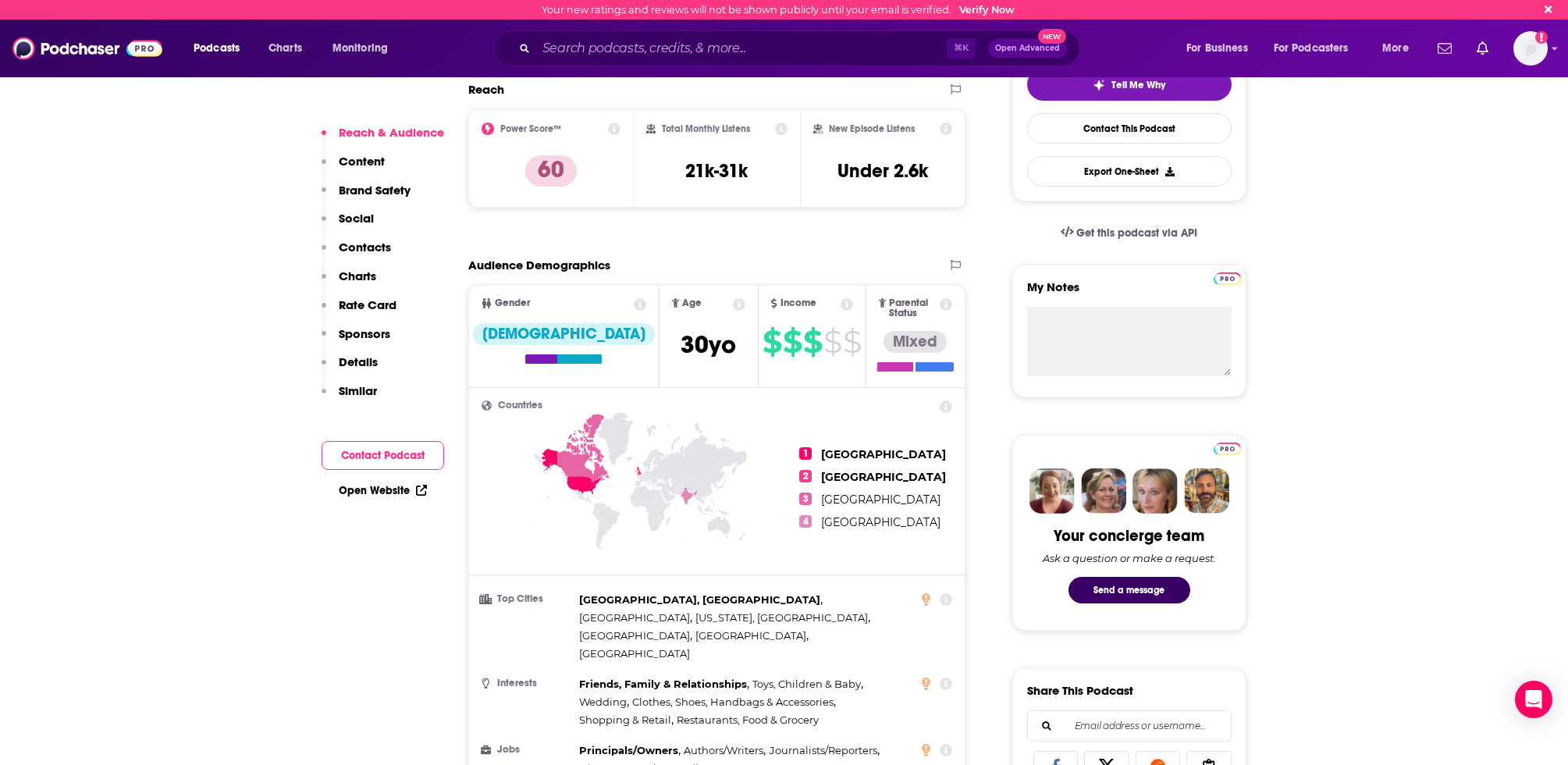
click at [652, 605] on div "[GEOGRAPHIC_DATA], [GEOGRAPHIC_DATA] , [GEOGRAPHIC_DATA] , [US_STATE], [GEOGRAP…" at bounding box center [745, 627] width 334 height 72
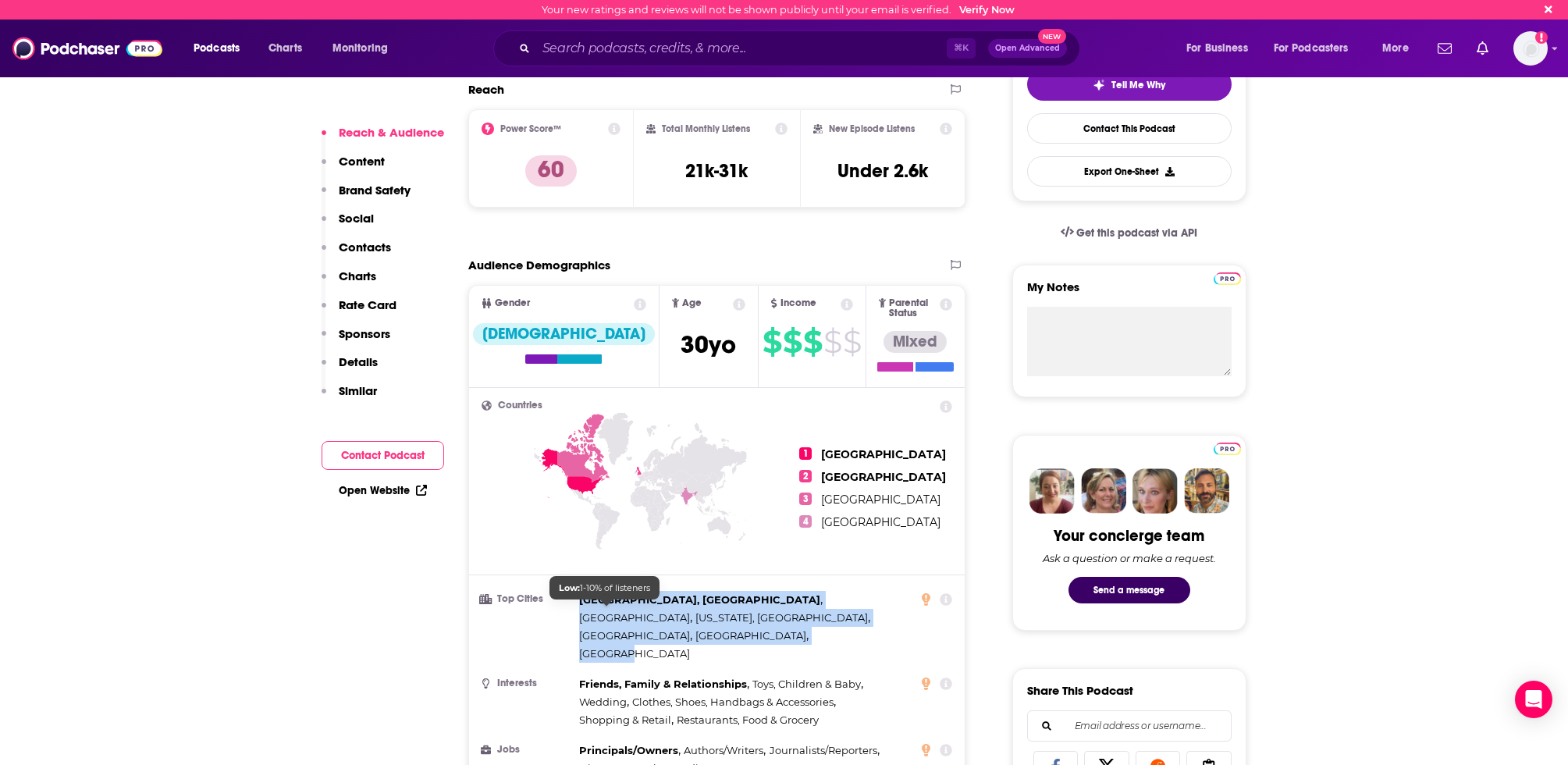
drag, startPoint x: 628, startPoint y: 610, endPoint x: 577, endPoint y: 599, distance: 52.2
click at [577, 599] on li "Top Cities [GEOGRAPHIC_DATA], [GEOGRAPHIC_DATA] , [GEOGRAPHIC_DATA] , [US_STATE…" at bounding box center [717, 627] width 472 height 72
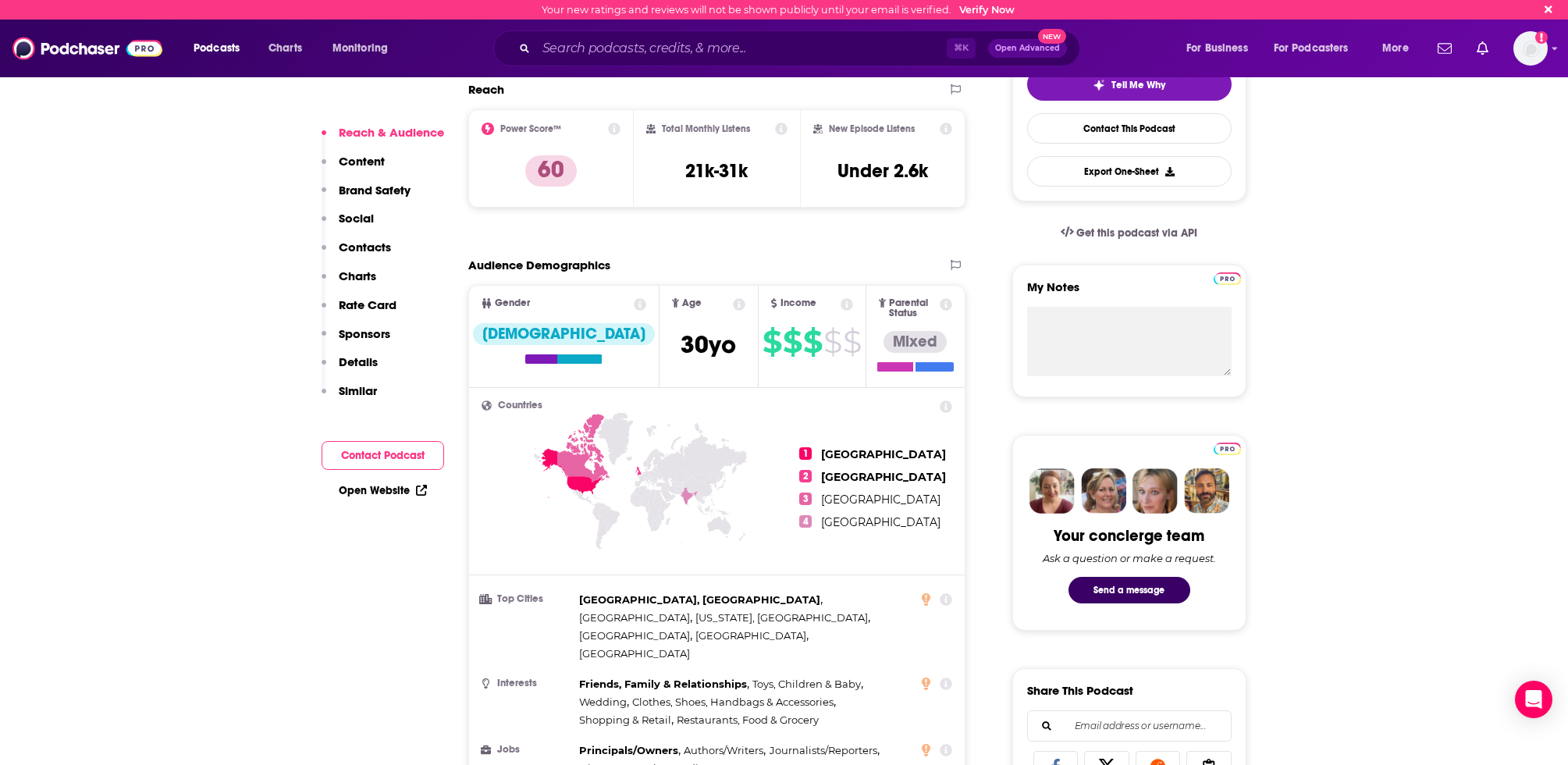
click at [569, 601] on li "Top Cities [GEOGRAPHIC_DATA], [GEOGRAPHIC_DATA] , [GEOGRAPHIC_DATA] , [US_STATE…" at bounding box center [717, 627] width 472 height 72
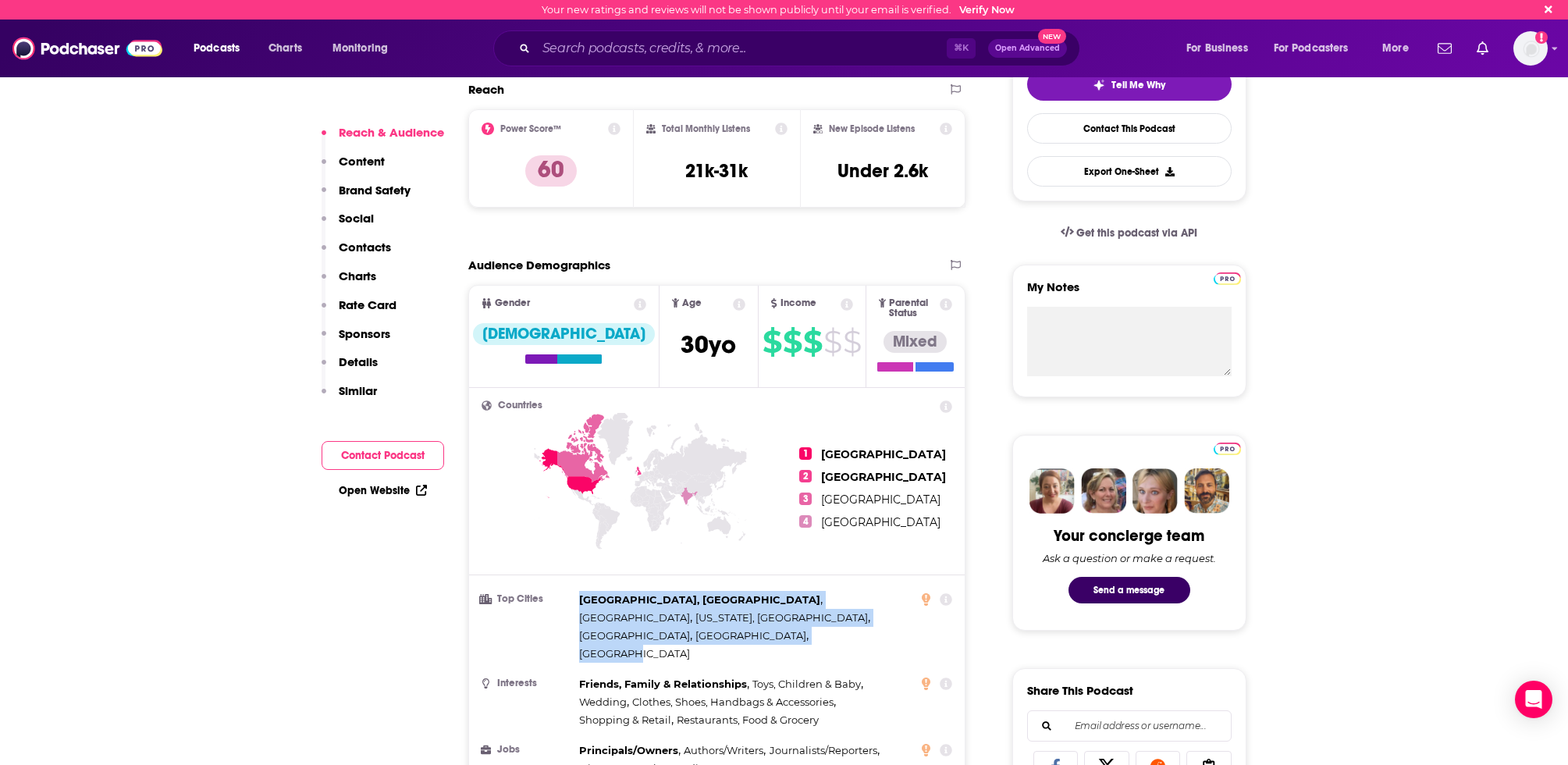
drag, startPoint x: 580, startPoint y: 594, endPoint x: 638, endPoint y: 611, distance: 60.4
click at [638, 611] on div "[GEOGRAPHIC_DATA], [GEOGRAPHIC_DATA] , [GEOGRAPHIC_DATA] , [US_STATE], [GEOGRAP…" at bounding box center [745, 627] width 334 height 72
copy div "[GEOGRAPHIC_DATA], [GEOGRAPHIC_DATA] , [GEOGRAPHIC_DATA] , [US_STATE], [GEOGRAP…"
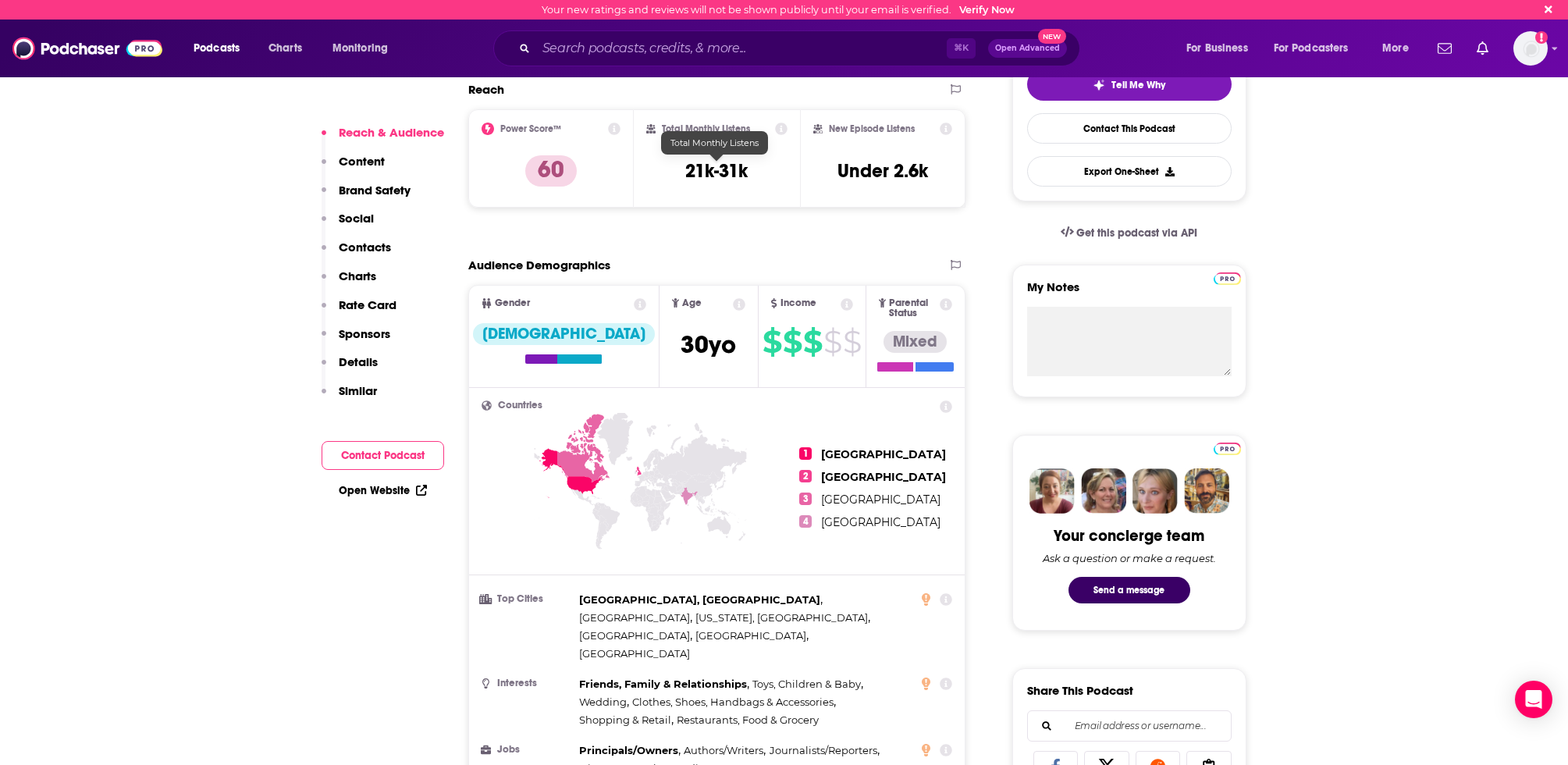
click at [715, 180] on h3 "21k-31k" at bounding box center [716, 171] width 63 height 23
copy div "21k-31k"
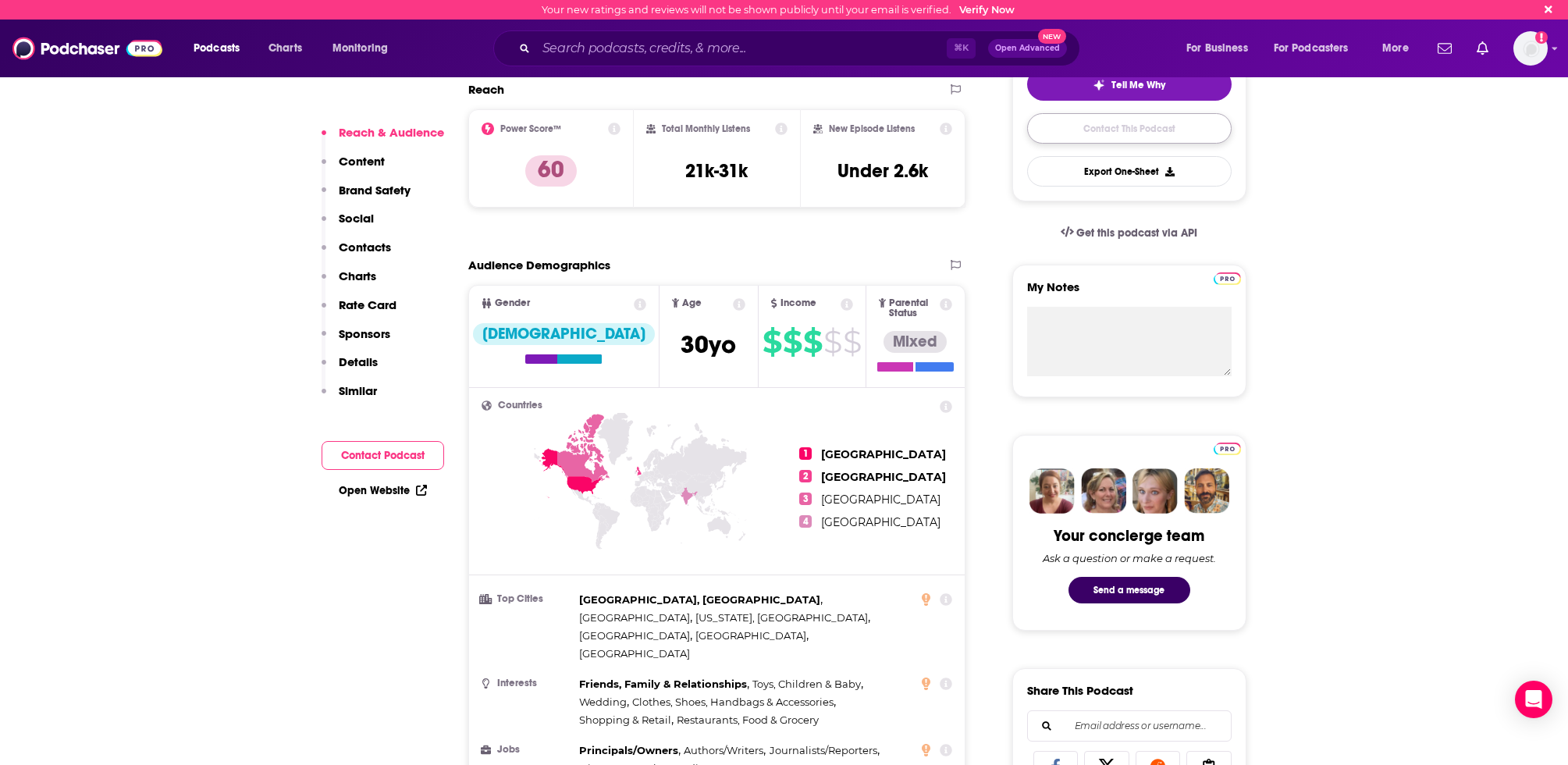
click at [1107, 123] on link "Contact This Podcast" at bounding box center [1130, 128] width 205 height 30
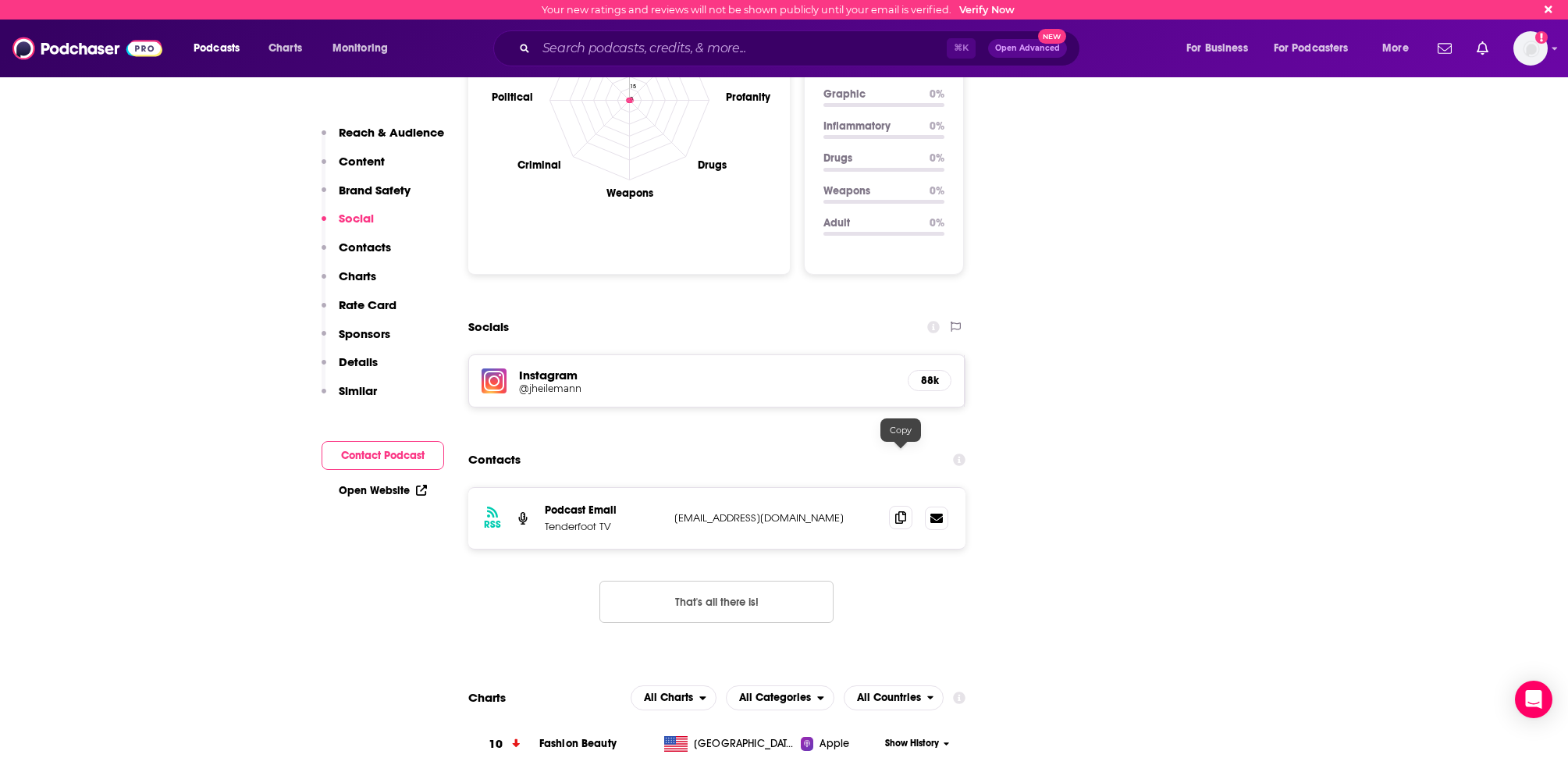
scroll to position [1546, 0]
click at [905, 510] on icon at bounding box center [901, 517] width 11 height 13
